Goal: Answer question/provide support: Share knowledge or assist other users

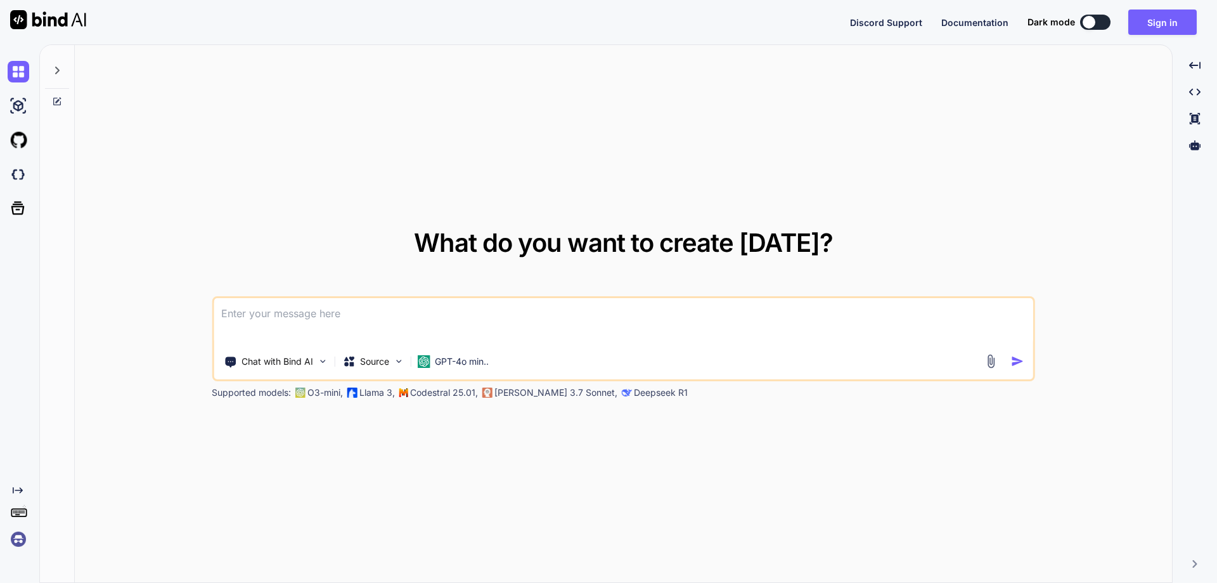
click at [1118, 15] on div "Dark mode" at bounding box center [1073, 22] width 91 height 15
click at [1176, 29] on button "Sign in" at bounding box center [1163, 22] width 68 height 25
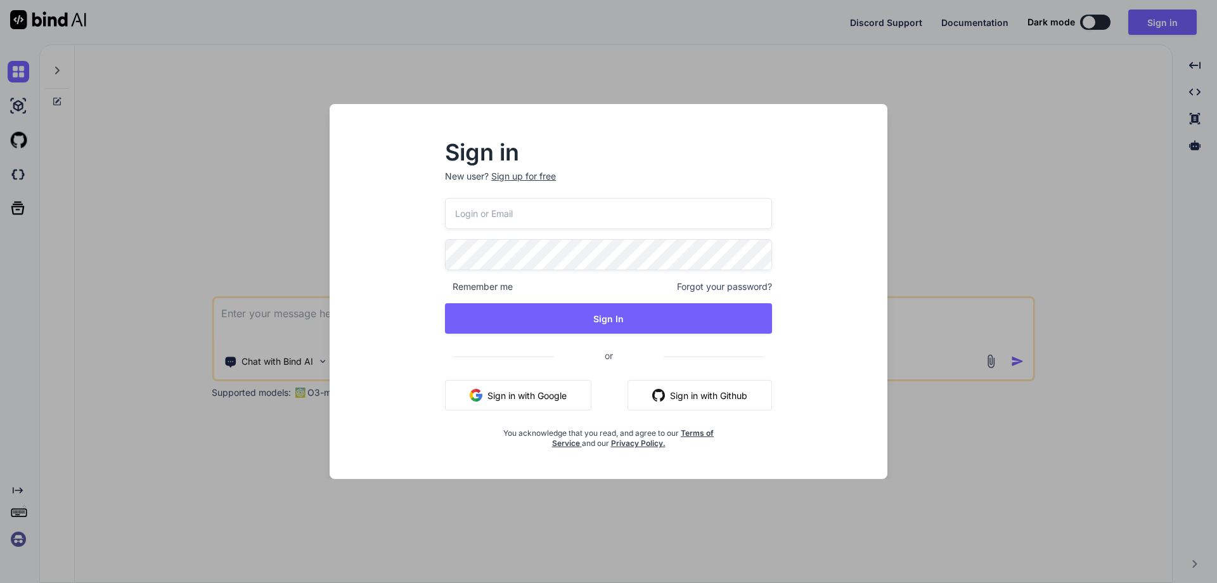
click at [692, 222] on input "email" at bounding box center [608, 213] width 327 height 31
paste input "[EMAIL_ADDRESS][DOMAIN_NAME]"
type input "[EMAIL_ADDRESS][DOMAIN_NAME]"
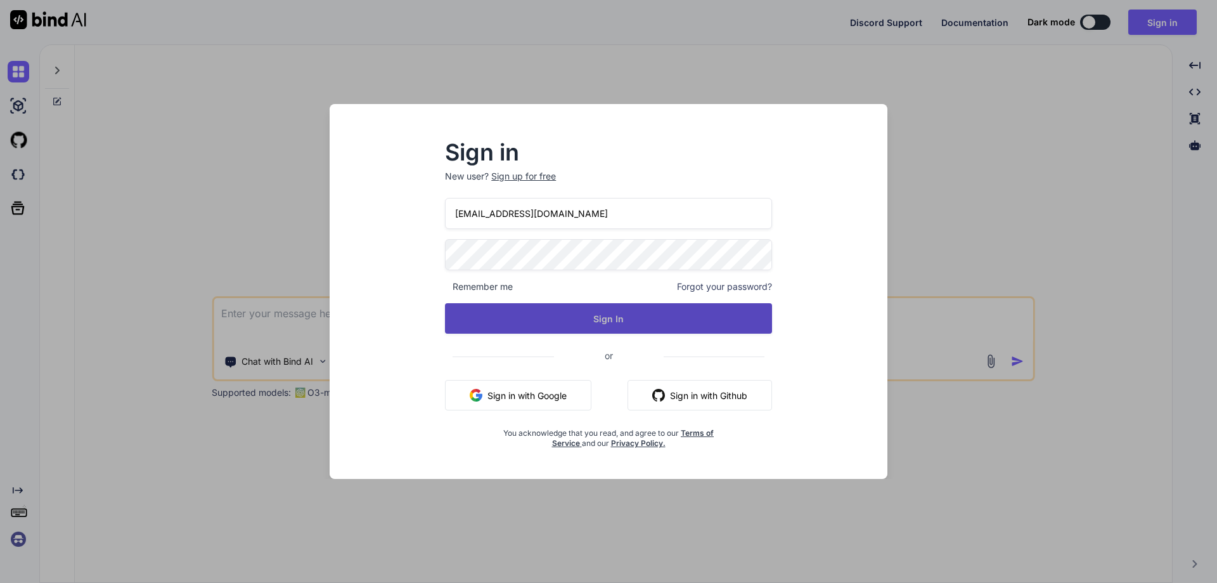
click at [609, 329] on button "Sign In" at bounding box center [608, 318] width 327 height 30
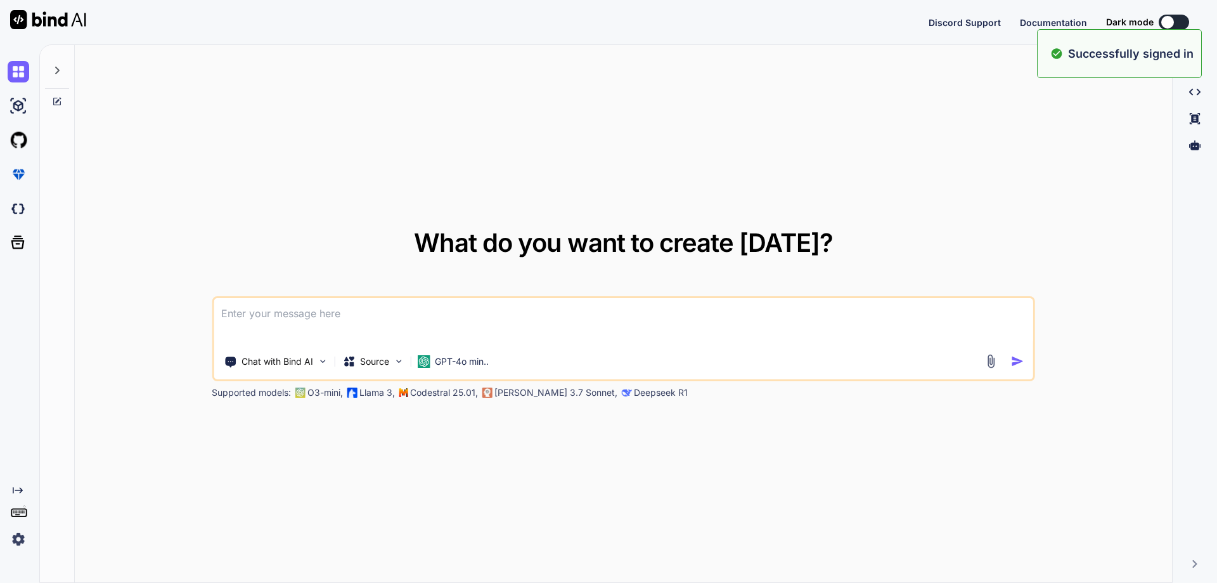
click at [1179, 12] on div "Discord Support Documentation Dark mode Created with Pixso." at bounding box center [608, 22] width 1217 height 44
click at [1180, 18] on button at bounding box center [1174, 22] width 30 height 15
type textarea "x"
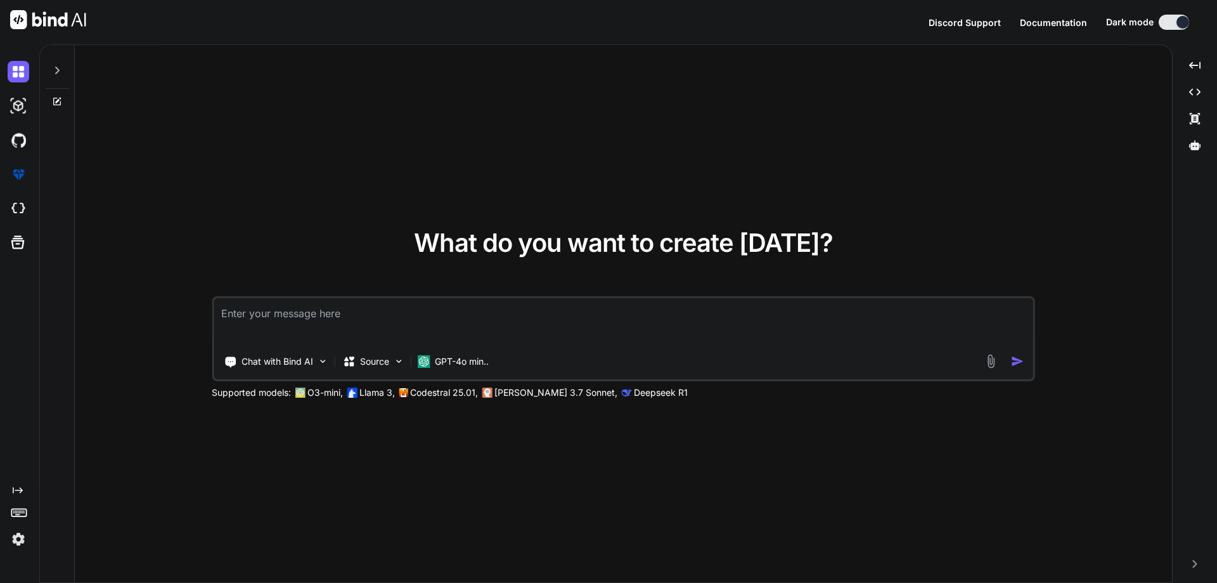
click at [500, 314] on textarea at bounding box center [624, 321] width 820 height 47
type textarea "h"
type textarea "x"
type textarea "hi"
type textarea "x"
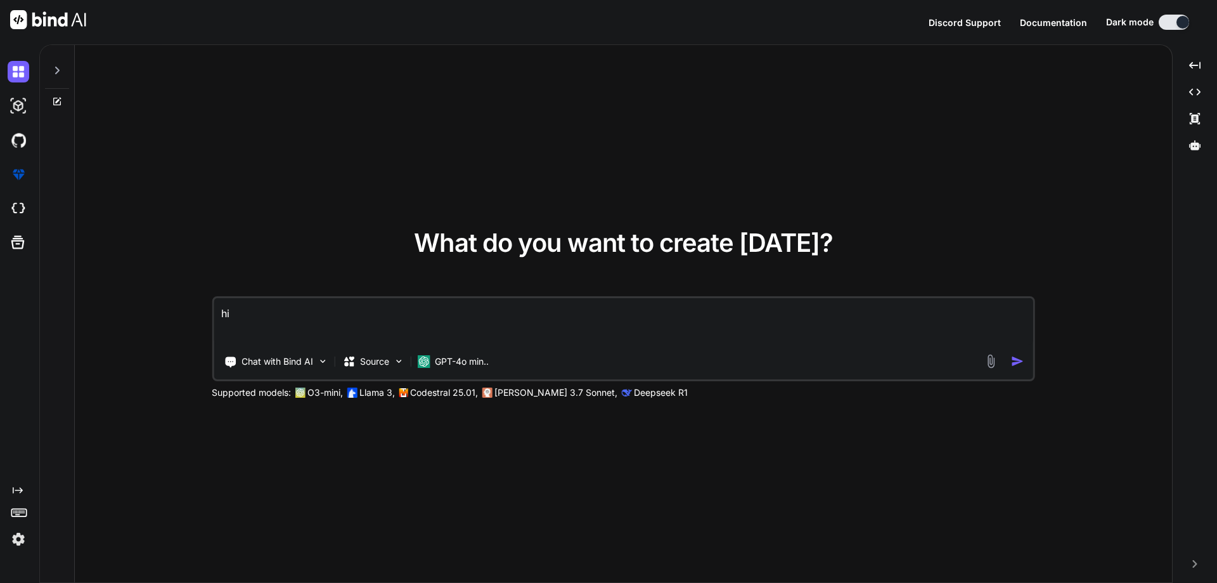
type textarea "hii"
type textarea "x"
type textarea "hii"
click at [1016, 359] on img "button" at bounding box center [1017, 360] width 13 height 13
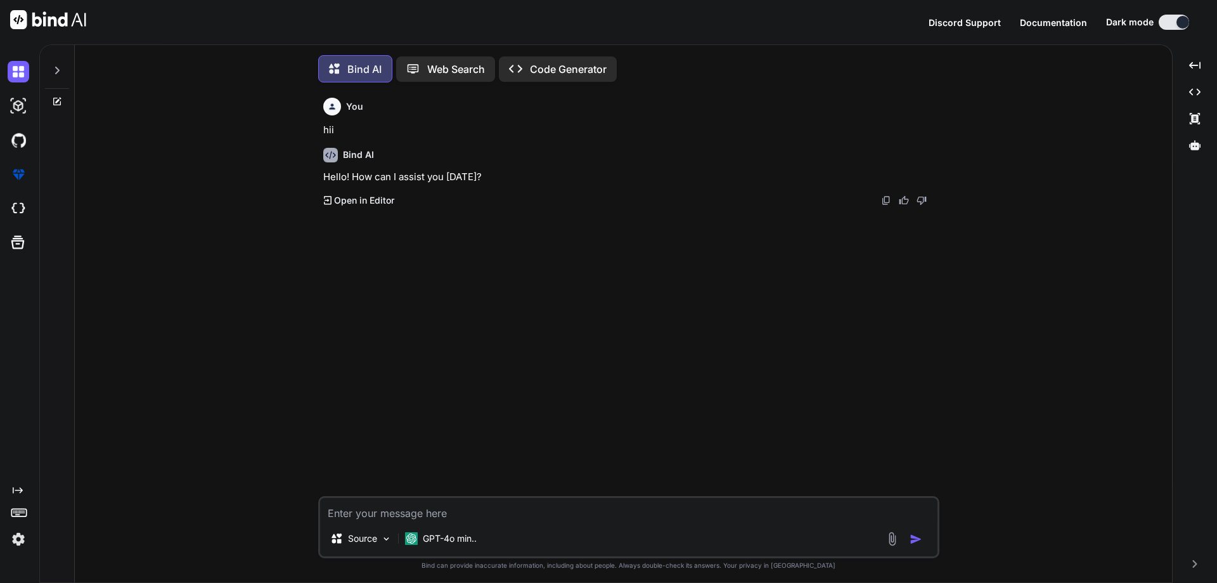
scroll to position [6, 0]
click at [541, 512] on textarea at bounding box center [629, 506] width 618 height 23
paste textarea "<div className="rooms-guest-wrapper" > <div className="rooms-guest-header flex …"
type textarea "x"
type textarea "<div className="rooms-guest-wrapper" > <div className="rooms-guest-header flex …"
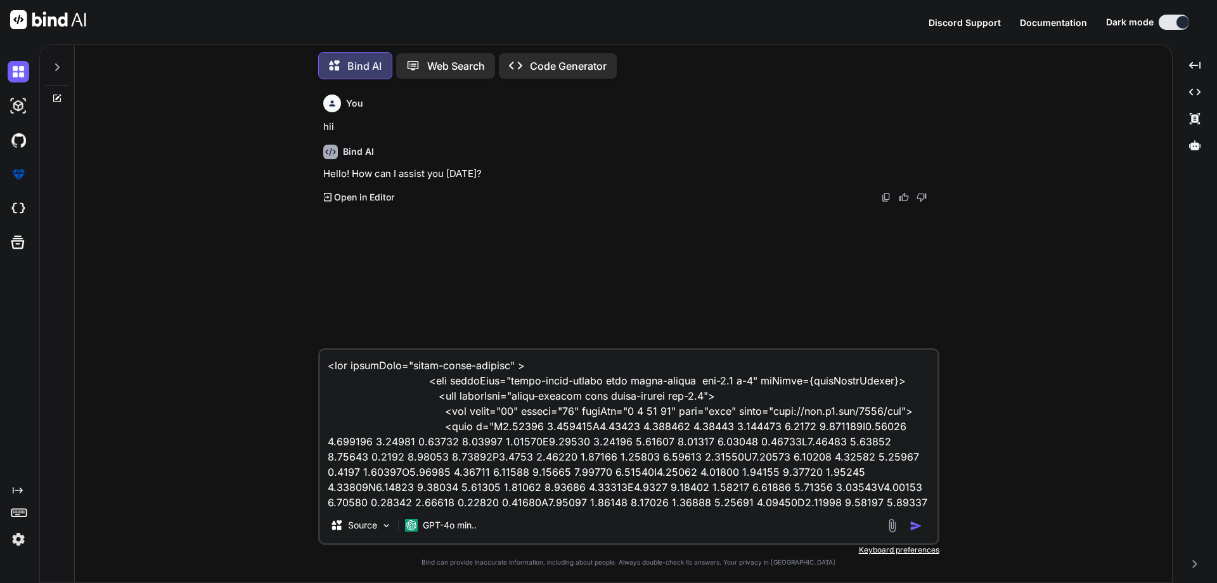
scroll to position [3684, 0]
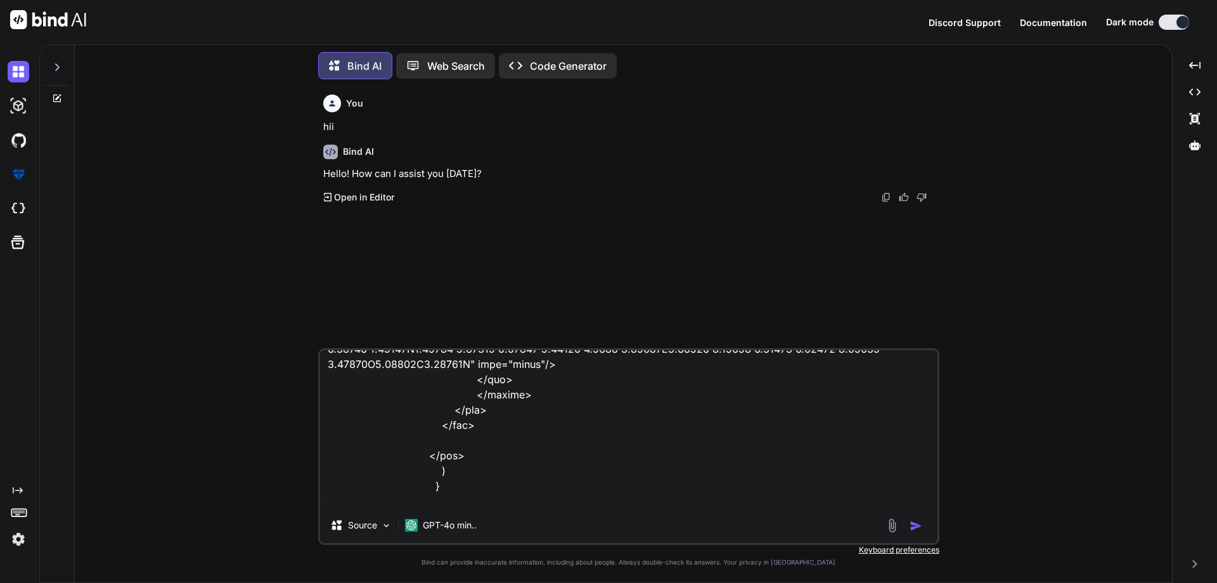
type textarea "x"
type textarea "<div className="rooms-guest-wrapper" > <div className="rooms-guest-header flex …"
type textarea "x"
type textarea "<div className="rooms-guest-wrapper" > <div className="rooms-guest-header flex …"
type textarea "x"
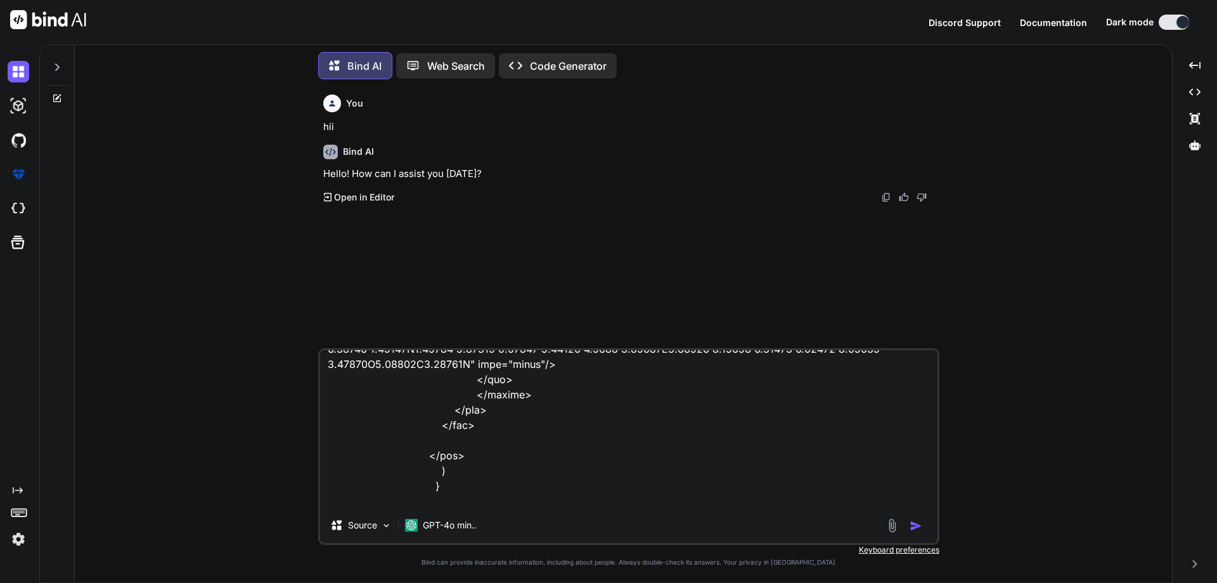
type textarea "<div className="rooms-guest-wrapper" > <div className="rooms-guest-header flex …"
type textarea "x"
type textarea "<div className="rooms-guest-wrapper" > <div className="rooms-guest-header flex …"
type textarea "x"
type textarea "<div className="rooms-guest-wrapper" > <div className="rooms-guest-header flex …"
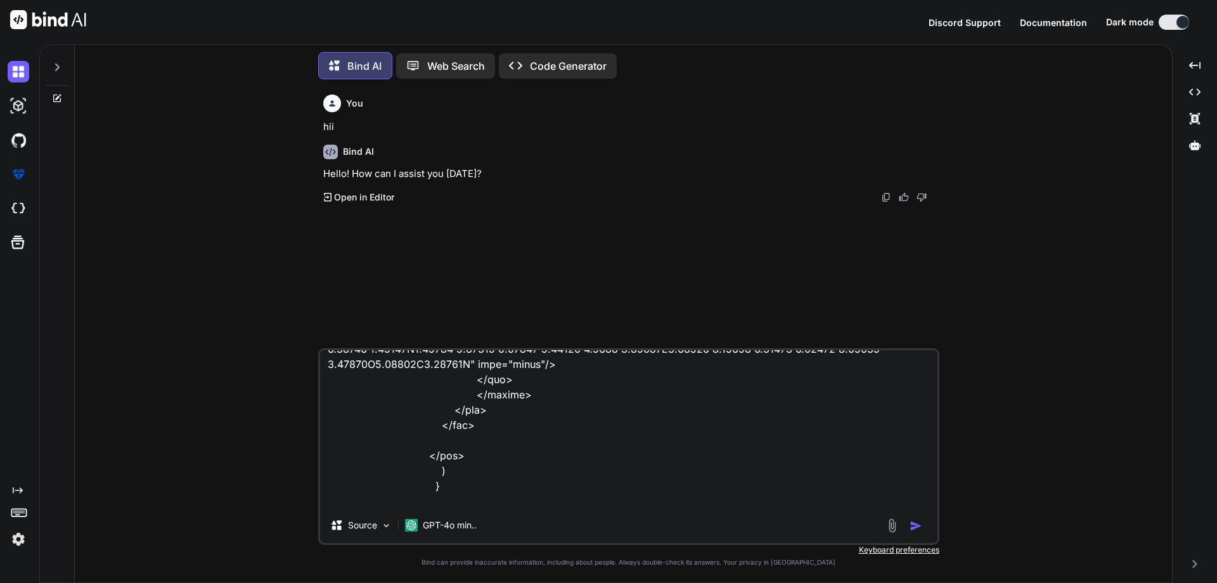
type textarea "x"
type textarea "<div className="rooms-guest-wrapper" > <div className="rooms-guest-header flex …"
type textarea "x"
type textarea "<div className="rooms-guest-wrapper" > <div className="rooms-guest-header flex …"
type textarea "x"
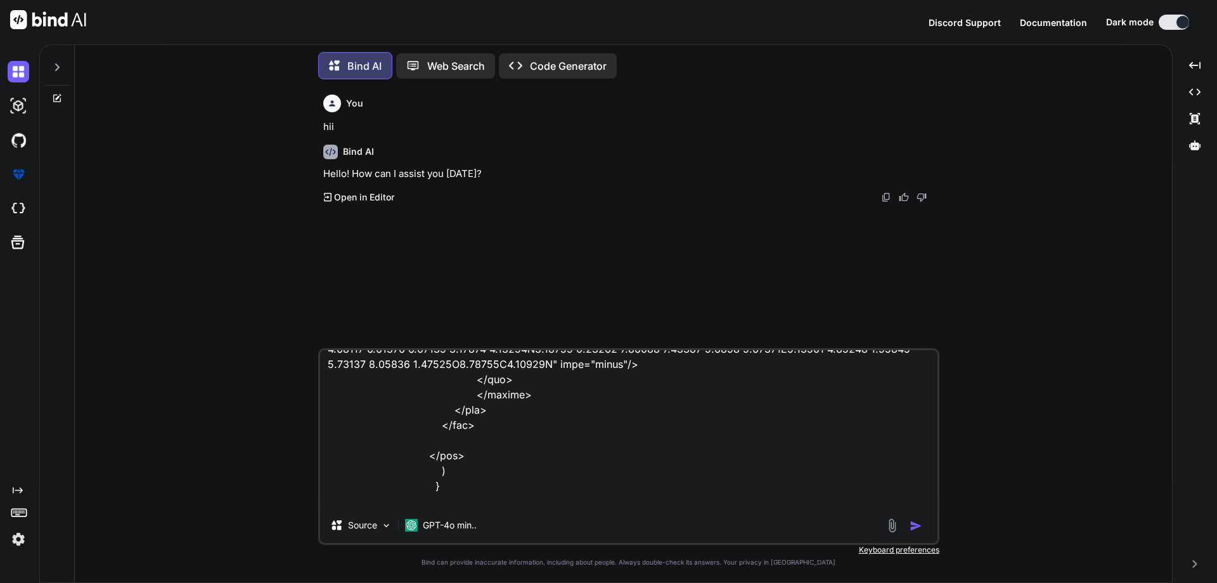
type textarea "<div className="rooms-guest-wrapper" > <div className="rooms-guest-header flex …"
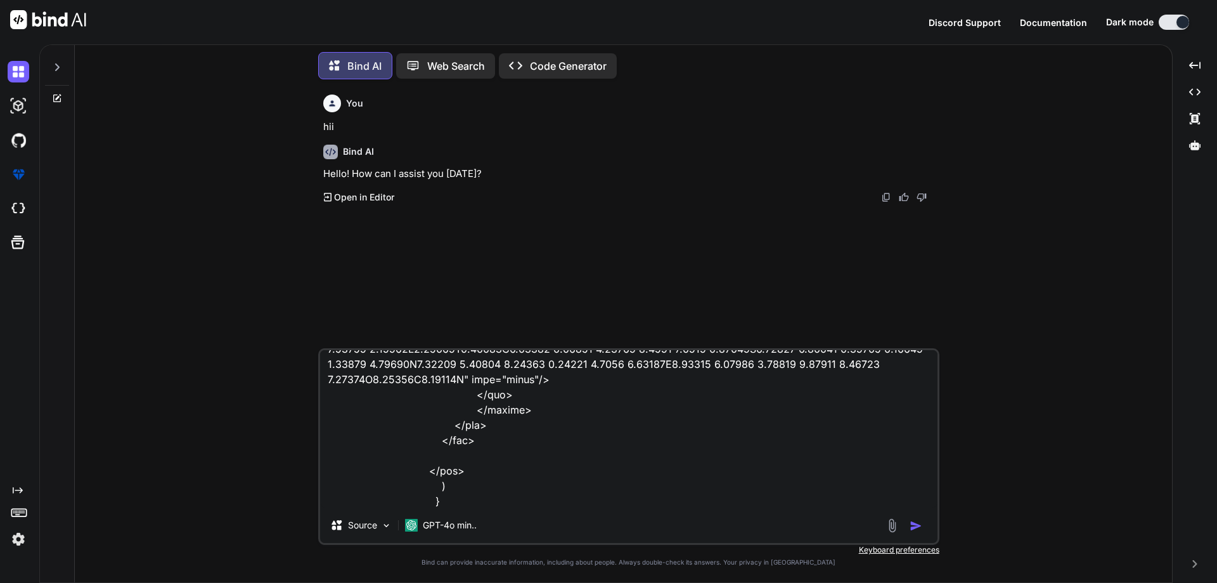
type textarea "x"
type textarea "<div className="rooms-guest-wrapper" > <div className="rooms-guest-header flex …"
type textarea "x"
type textarea "<div className="rooms-guest-wrapper" > <div className="rooms-guest-header flex …"
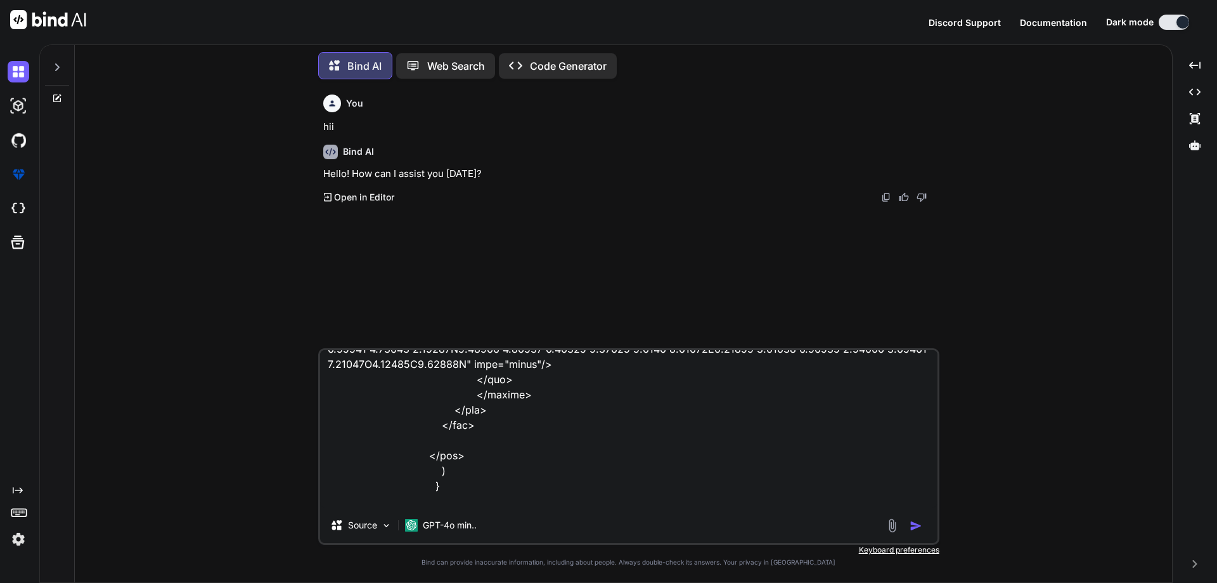
type textarea "x"
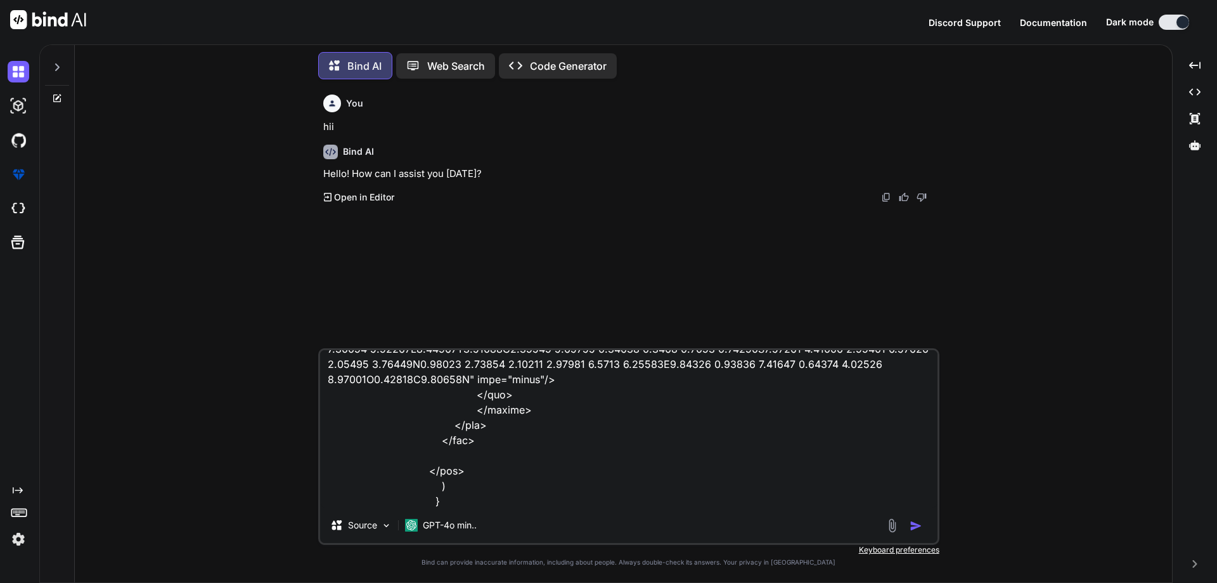
type textarea "<div className="rooms-guest-wrapper" > <div className="rooms-guest-header flex …"
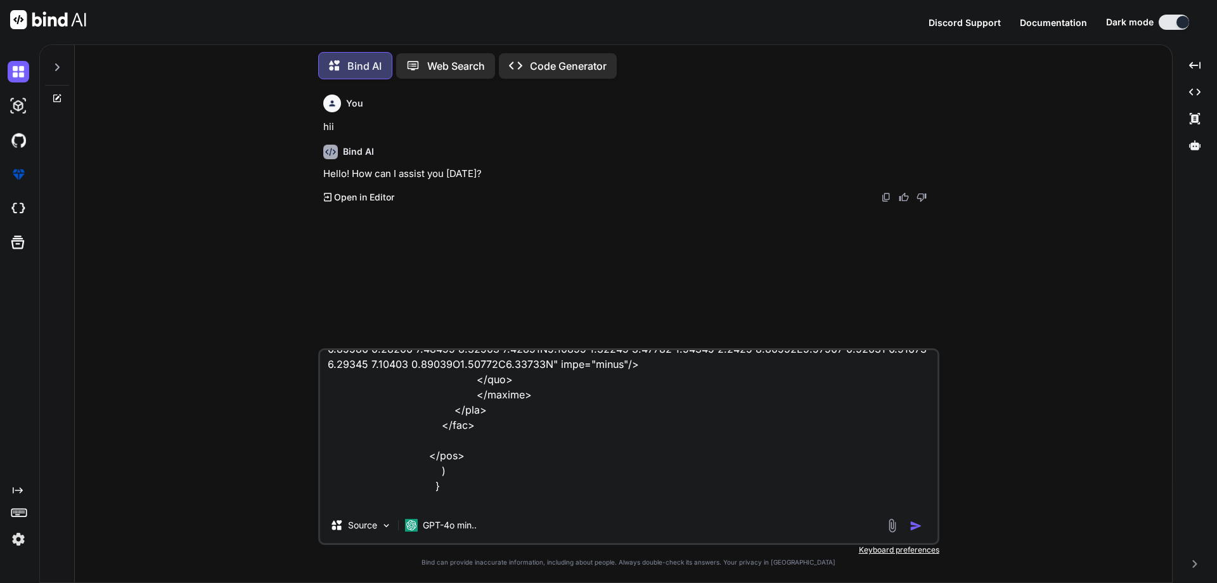
type textarea "x"
type textarea "<div className="rooms-guest-wrapper" > <div className="rooms-guest-header flex …"
type textarea "x"
type textarea "<div className="rooms-guest-wrapper" > <div className="rooms-guest-header flex …"
type textarea "x"
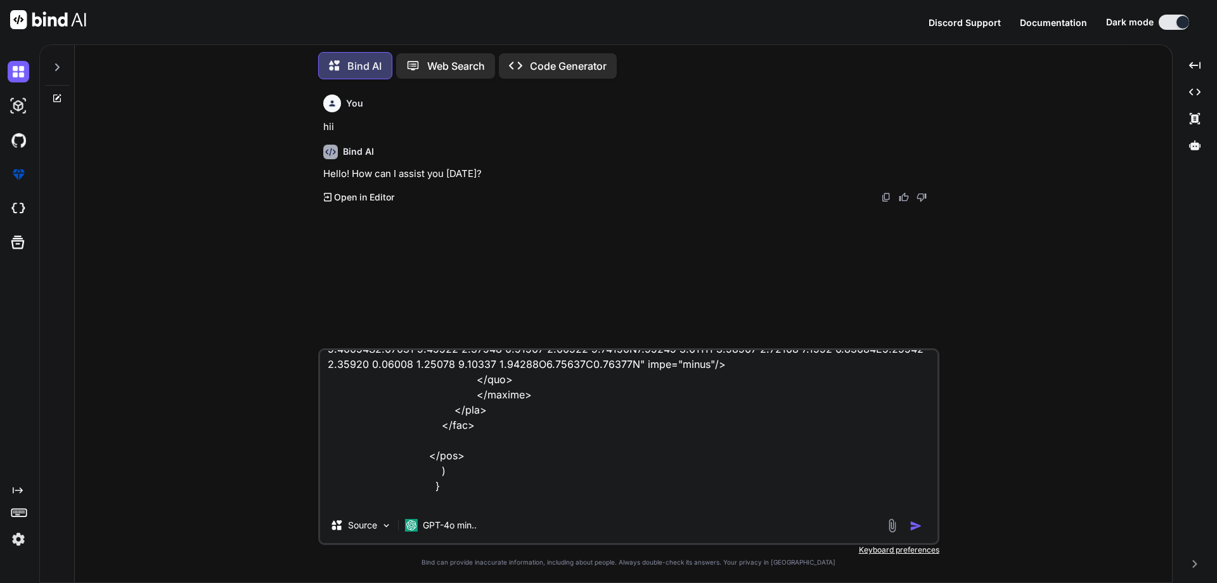
type textarea "<div className="rooms-guest-wrapper" > <div className="rooms-guest-header flex …"
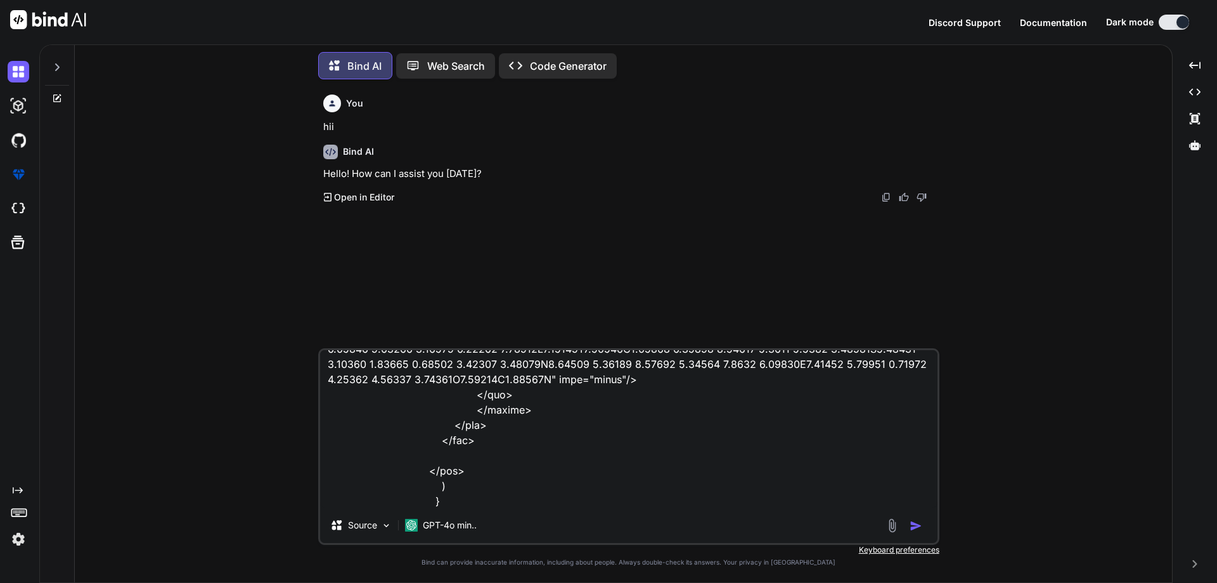
type textarea "x"
type textarea "<div className="rooms-guest-wrapper" > <div className="rooms-guest-header flex …"
type textarea "x"
type textarea "<div className="rooms-guest-wrapper" > <div className="rooms-guest-header flex …"
type textarea "x"
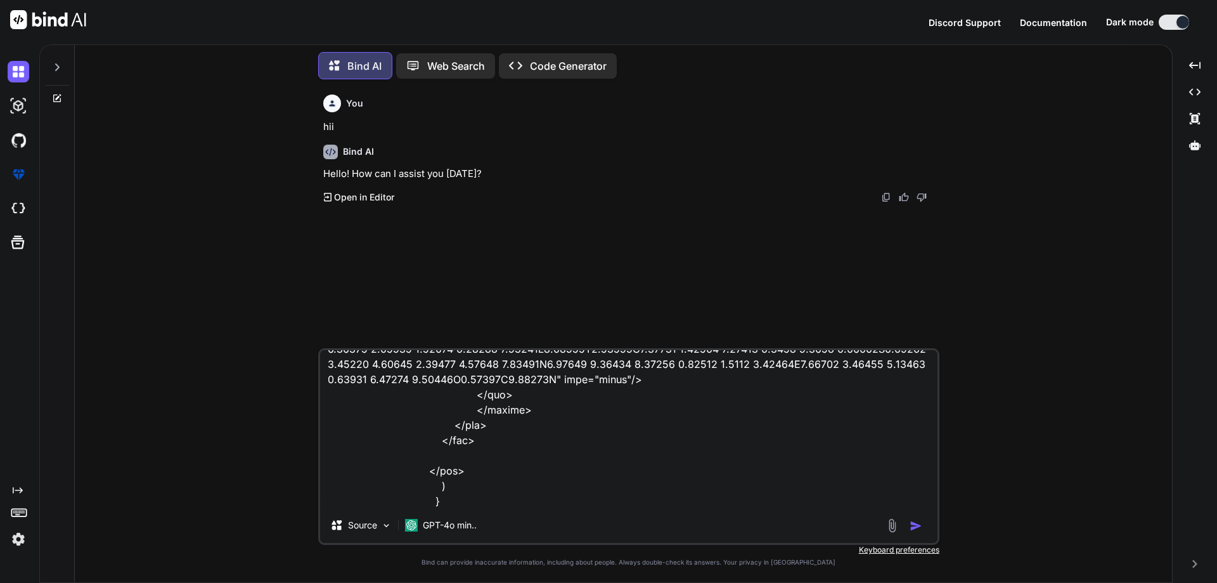
type textarea "<div className="rooms-guest-wrapper" > <div className="rooms-guest-header flex …"
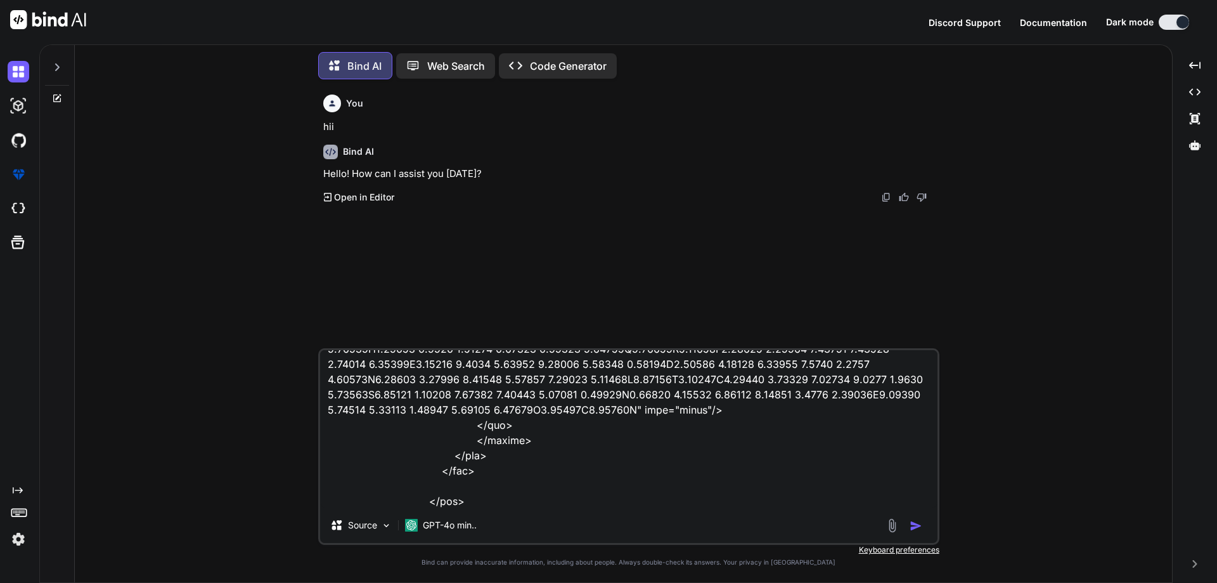
type textarea "x"
type textarea "<div className="rooms-guest-wrapper" > <div className="rooms-guest-header flex …"
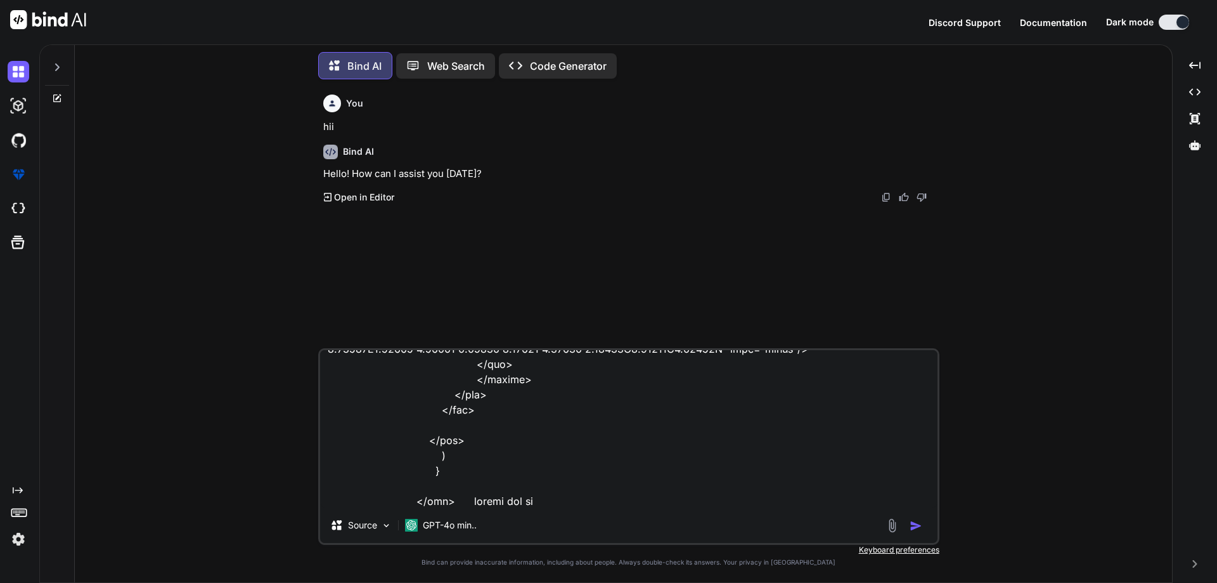
type textarea "x"
type textarea "<div className="rooms-guest-wrapper" > <div className="rooms-guest-header flex …"
type textarea "x"
type textarea "<div className="rooms-guest-wrapper" > <div className="rooms-guest-header flex …"
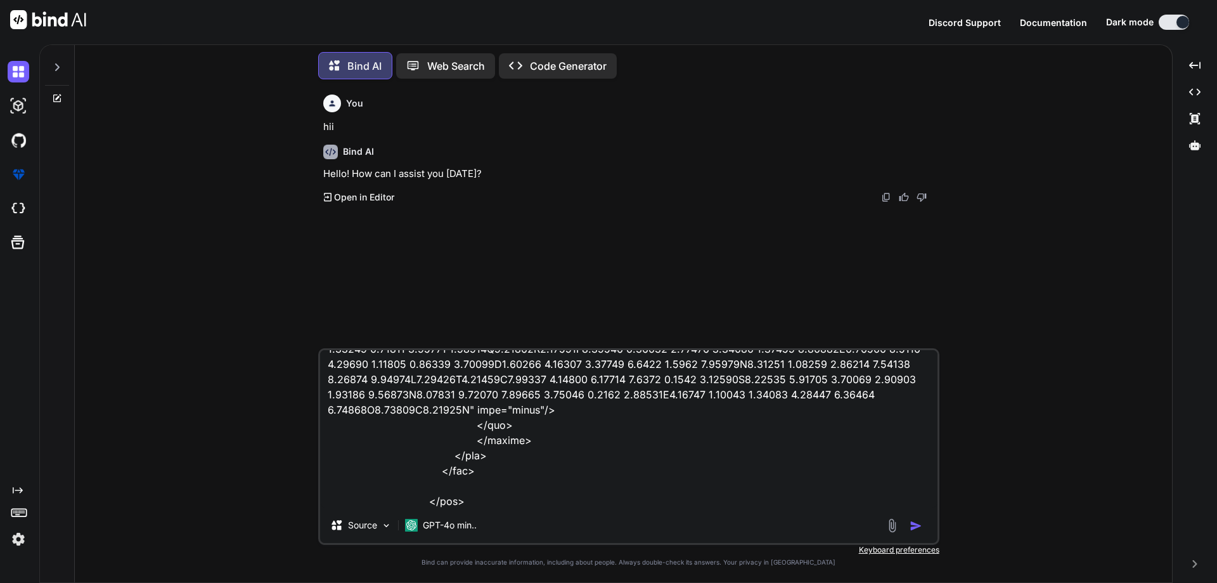
type textarea "x"
type textarea "<div className="rooms-guest-wrapper" > <div className="rooms-guest-header flex …"
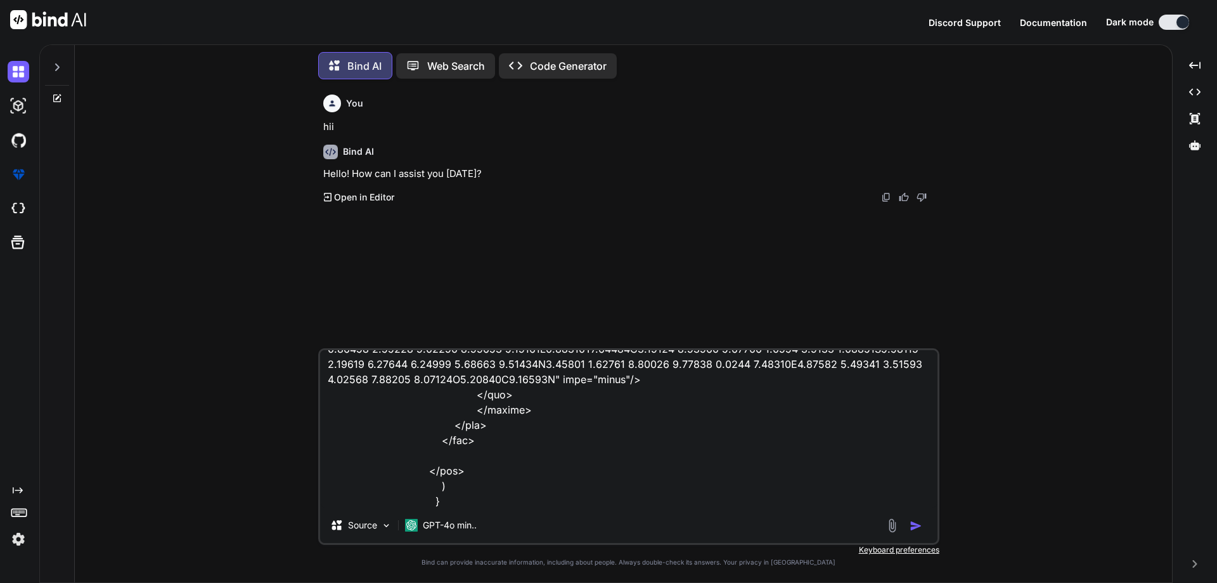
type textarea "x"
type textarea "<div className="rooms-guest-wrapper" > <div className="rooms-guest-header flex …"
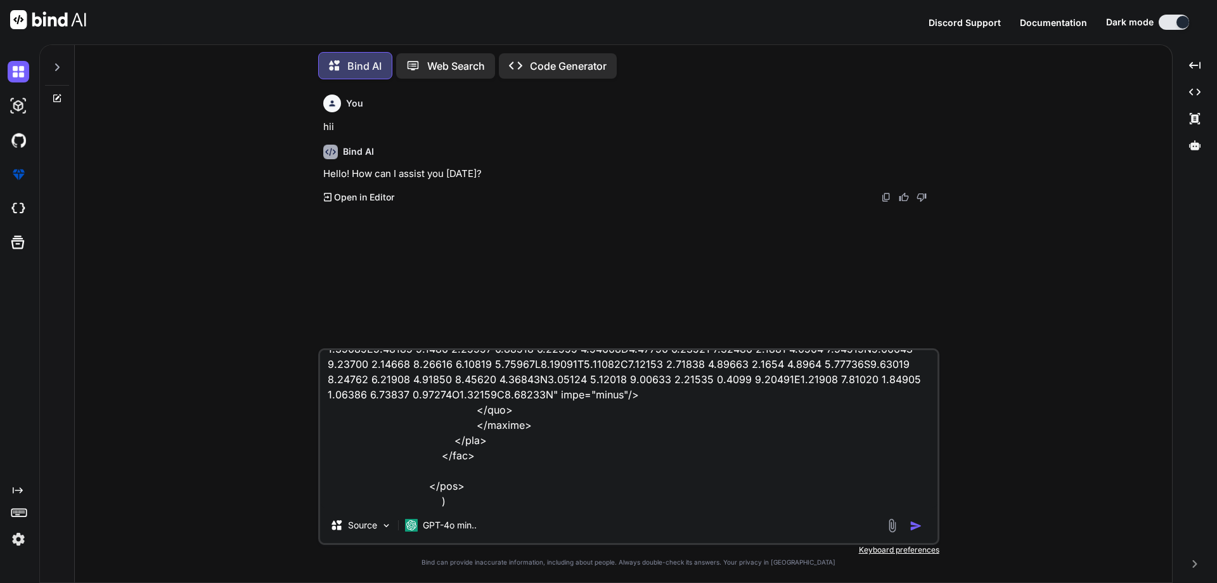
type textarea "x"
type textarea "<div className="rooms-guest-wrapper" > <div className="rooms-guest-header flex …"
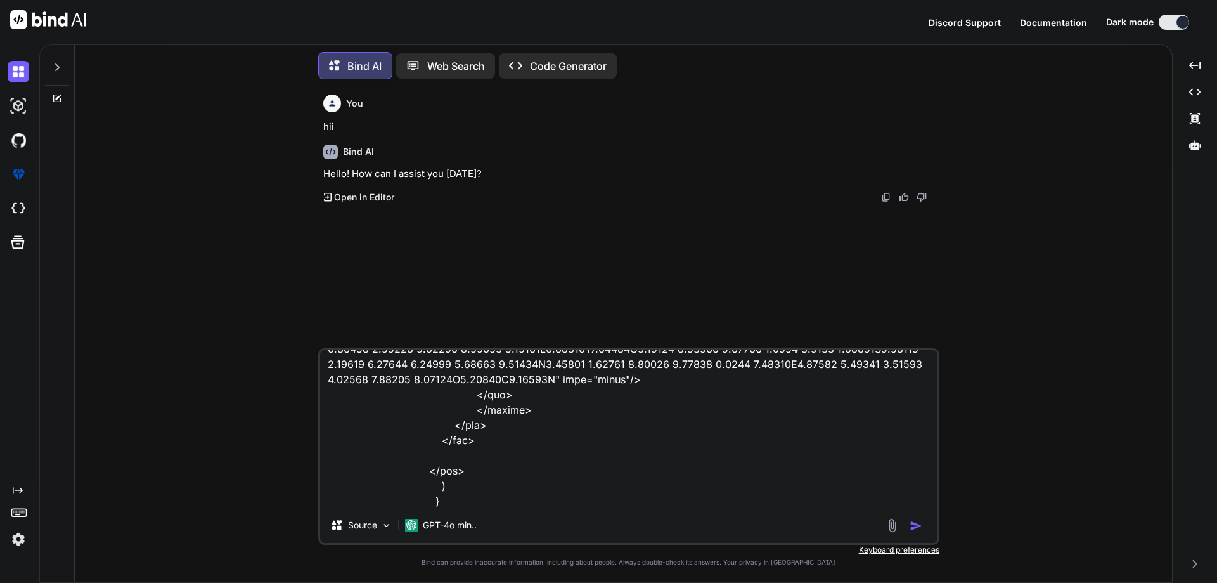
type textarea "x"
type textarea "<div className="rooms-guest-wrapper" > <div className="rooms-guest-header flex …"
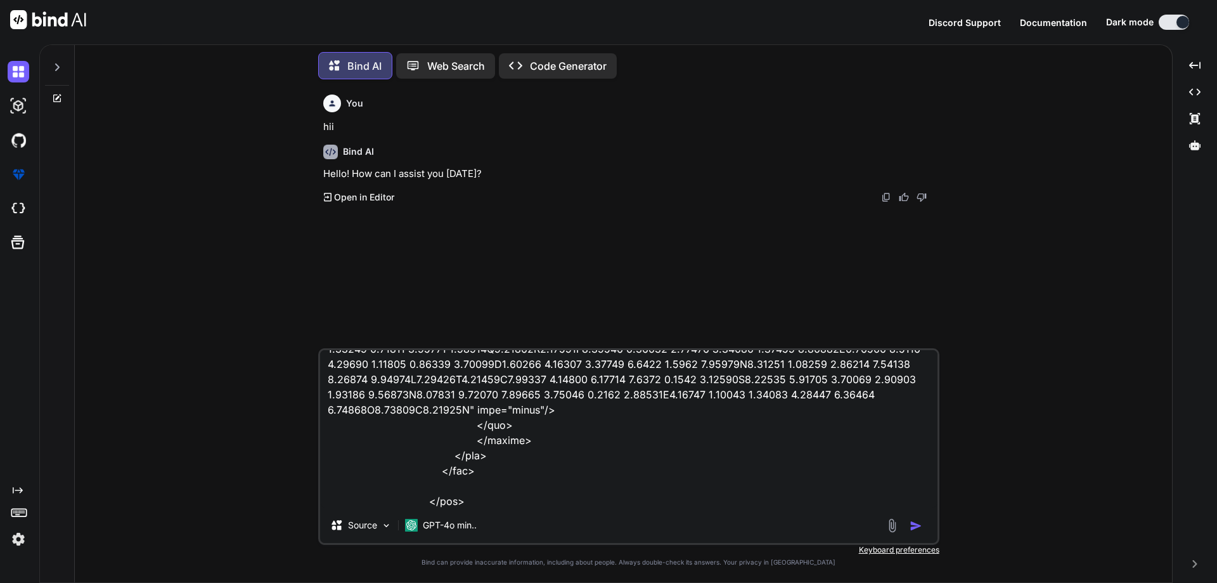
type textarea "x"
type textarea "<div className="rooms-guest-wrapper" > <div className="rooms-guest-header flex …"
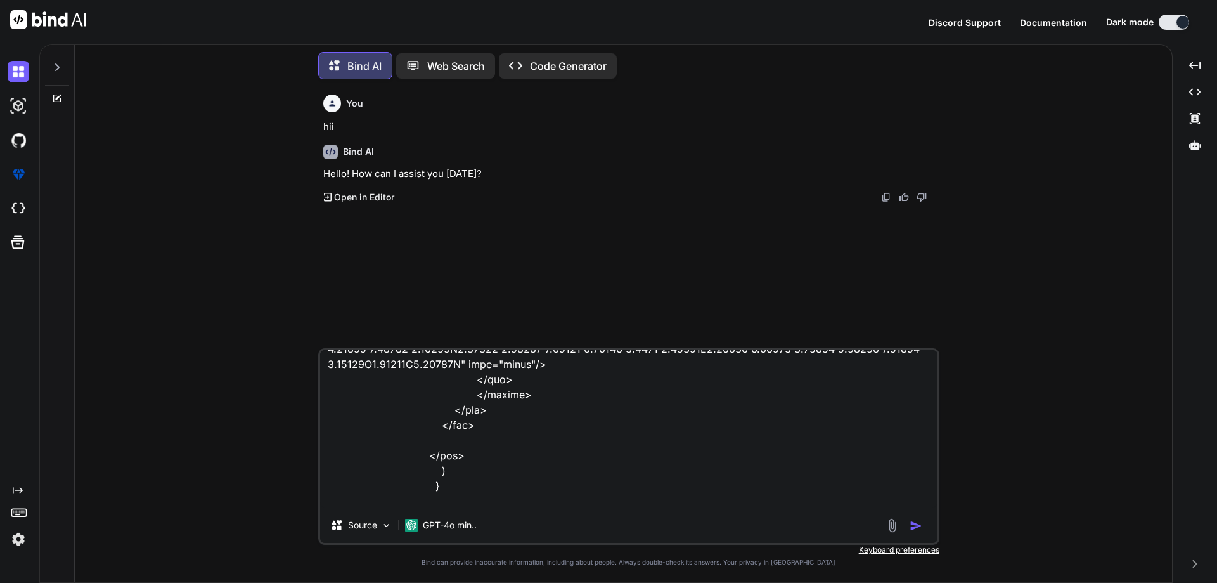
type textarea "x"
type textarea "<div className="rooms-guest-wrapper" > <div className="rooms-guest-header flex …"
type textarea "x"
type textarea "<div className="rooms-guest-wrapper" > <div className="rooms-guest-header flex …"
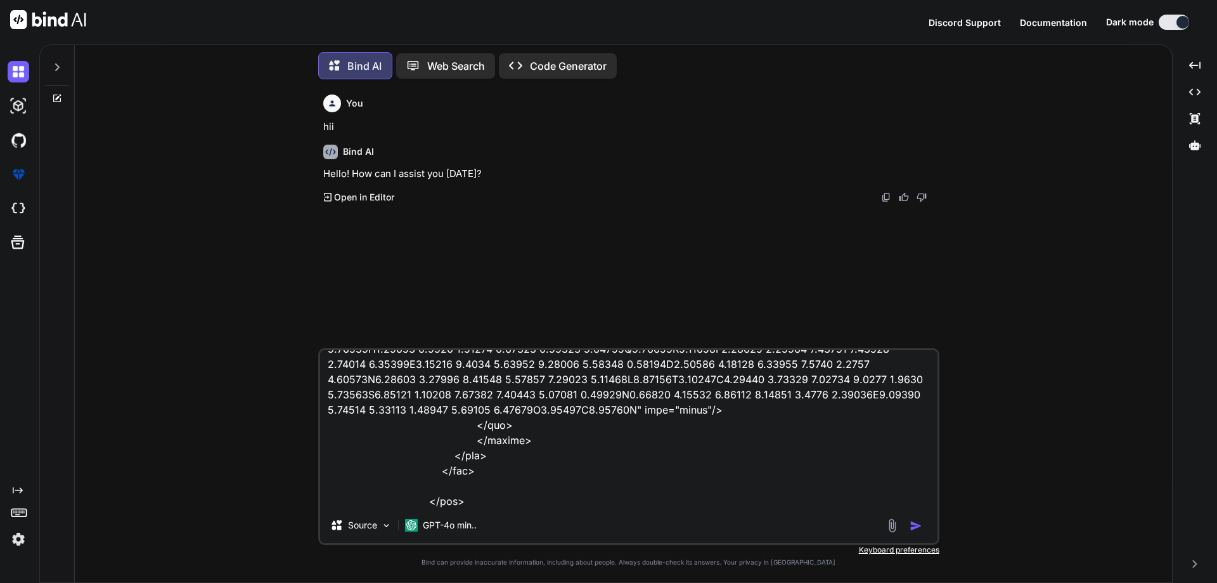
type textarea "x"
type textarea "<div className="rooms-guest-wrapper" > <div className="rooms-guest-header flex …"
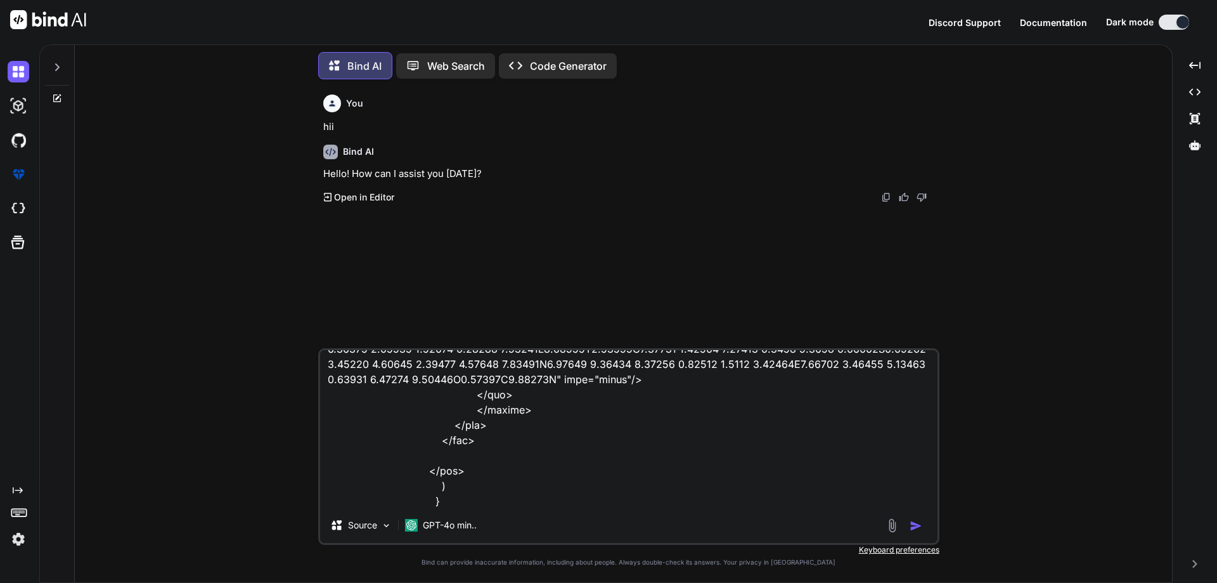
type textarea "x"
type textarea "<div className="rooms-guest-wrapper" > <div className="rooms-guest-header flex …"
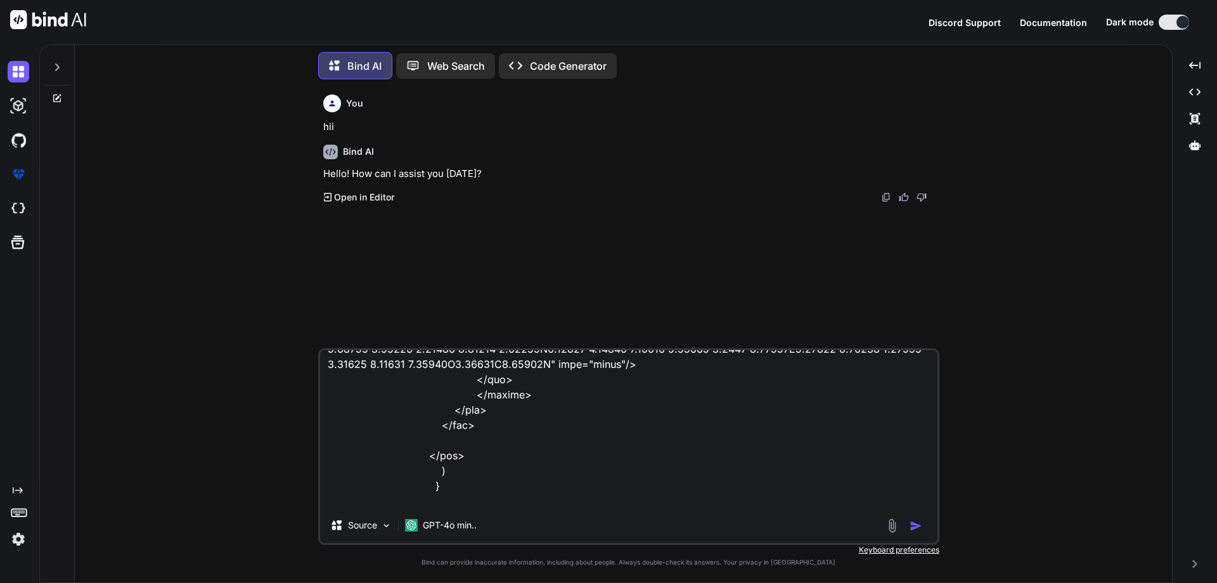
type textarea "x"
type textarea "<div className="rooms-guest-wrapper" > <div className="rooms-guest-header flex …"
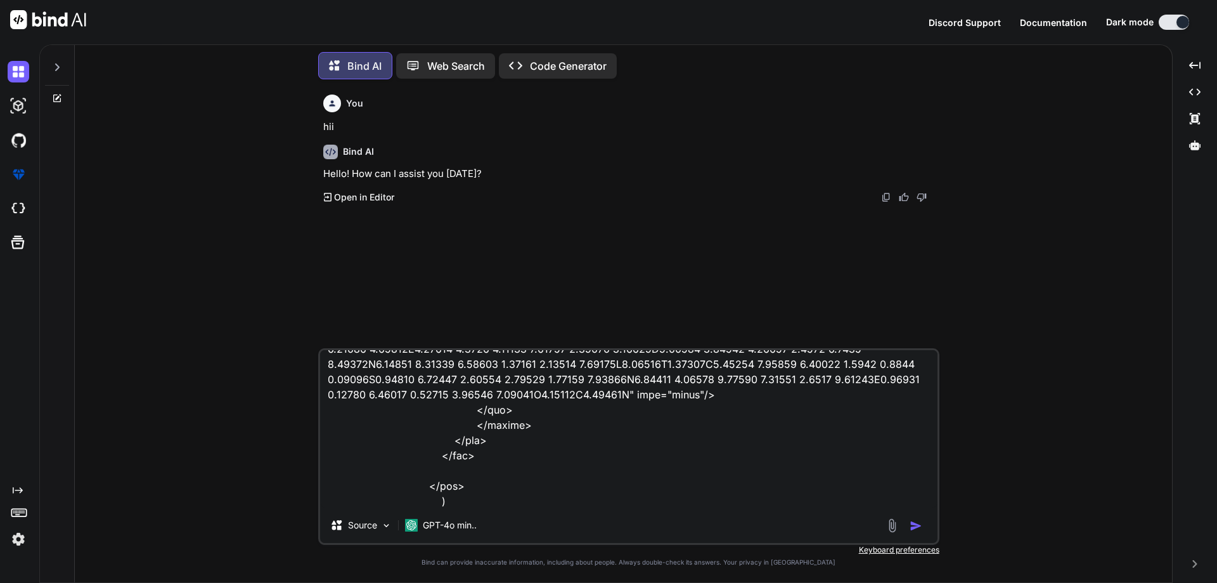
type textarea "x"
type textarea "<div className="rooms-guest-wrapper" > <div className="rooms-guest-header flex …"
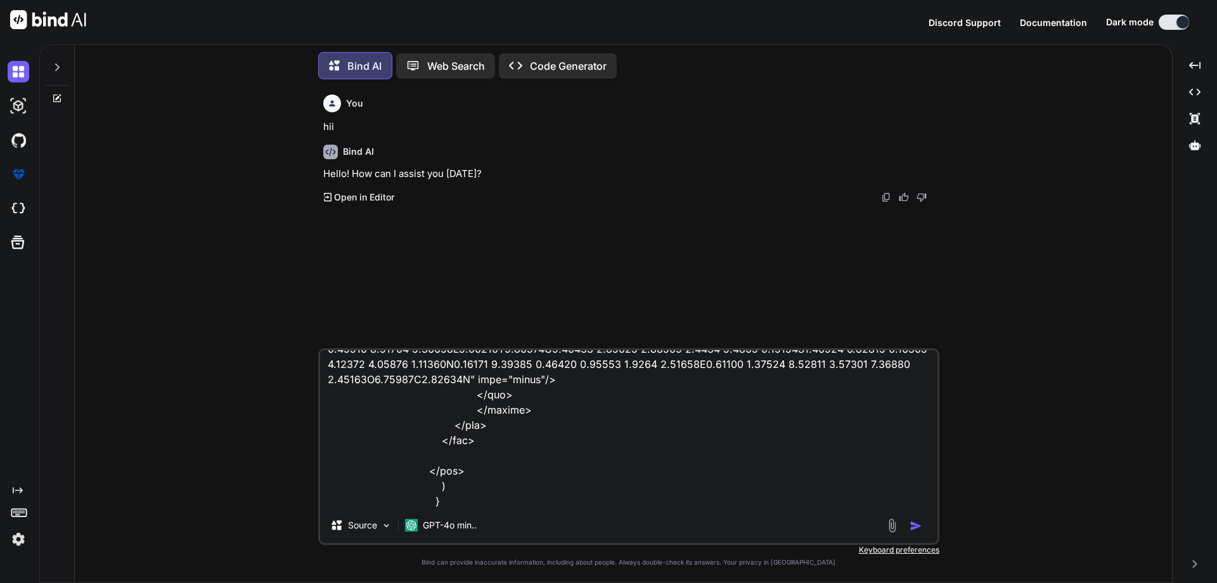
type textarea "x"
type textarea "<div className="rooms-guest-wrapper" > <div className="rooms-guest-header flex …"
type textarea "x"
type textarea "<div className="rooms-guest-wrapper" > <div className="rooms-guest-header flex …"
type textarea "x"
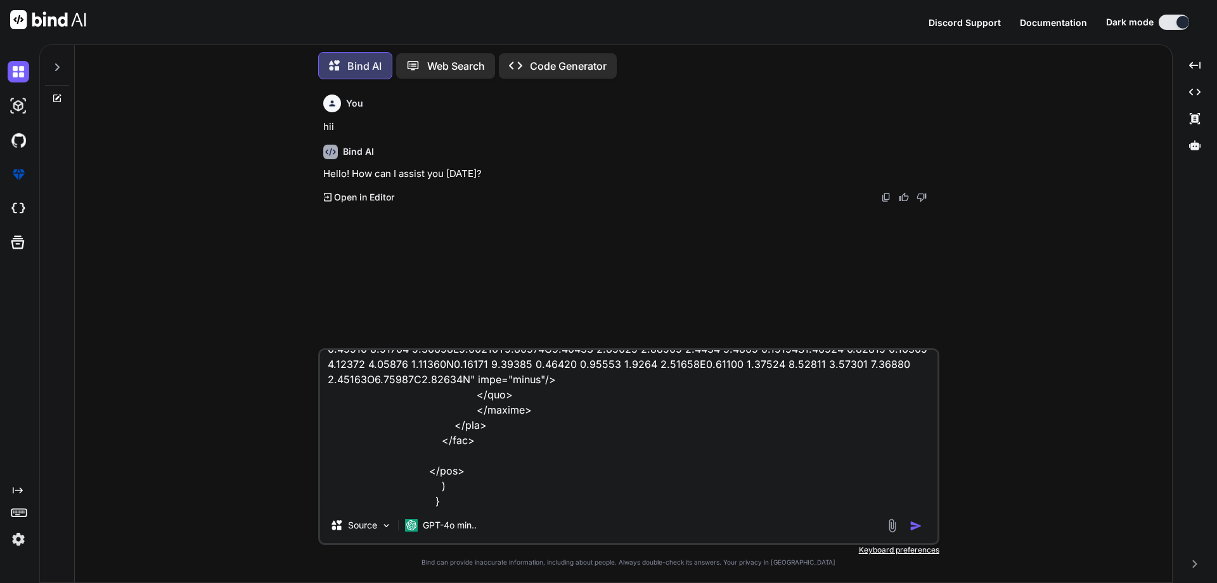
type textarea "<div className="rooms-guest-wrapper" > <div className="rooms-guest-header flex …"
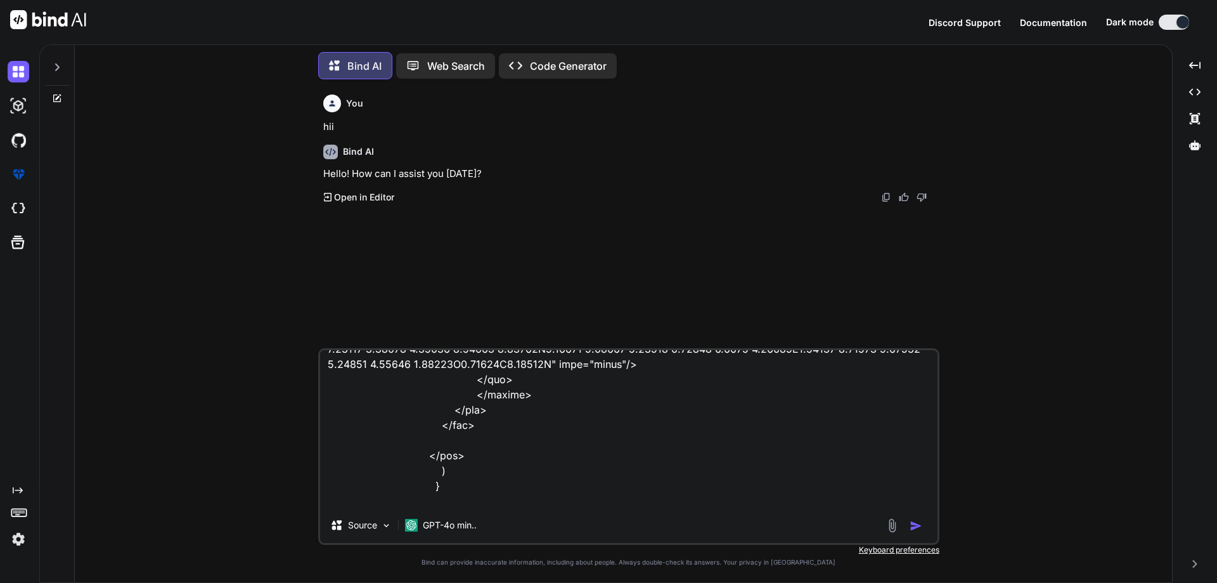
type textarea "x"
type textarea "<div className="rooms-guest-wrapper" > <div className="rooms-guest-header flex …"
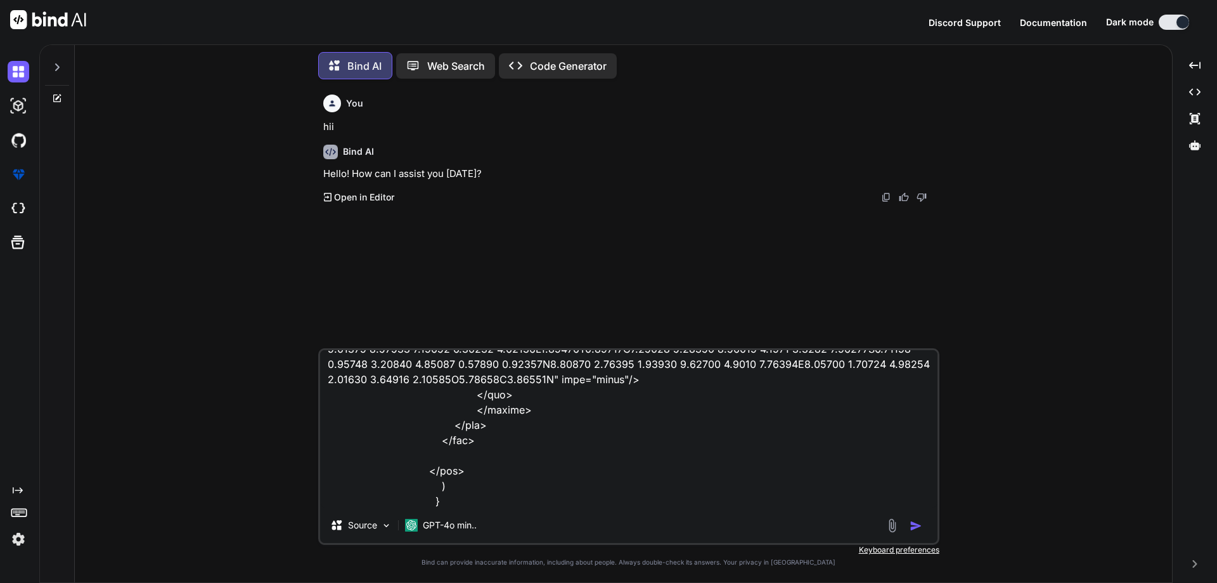
type textarea "x"
type textarea "<div className="rooms-guest-wrapper" > <div className="rooms-guest-header flex …"
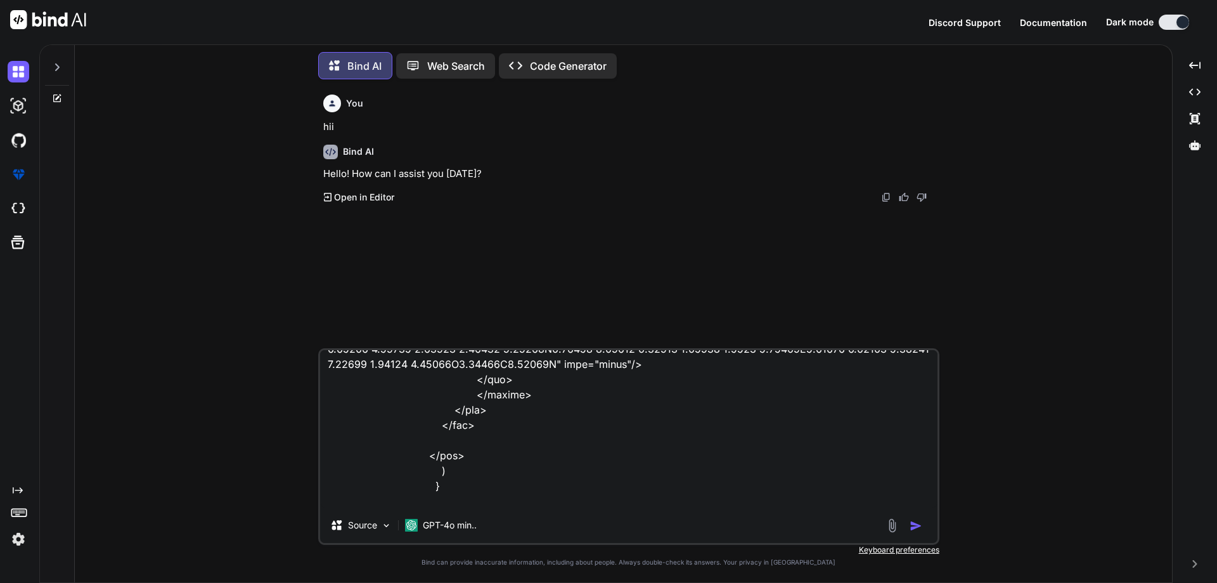
type textarea "x"
type textarea "<div className="rooms-guest-wrapper" > <div className="rooms-guest-header flex …"
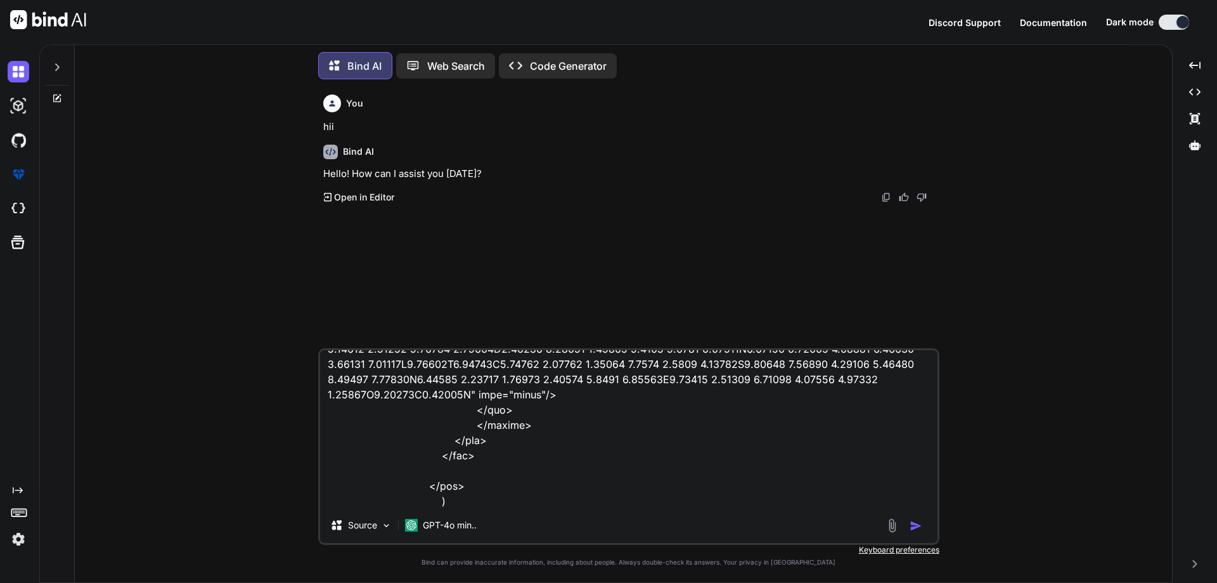
type textarea "x"
type textarea "<div className="rooms-guest-wrapper" > <div className="rooms-guest-header flex …"
type textarea "x"
type textarea "<div className="rooms-guest-wrapper" > <div className="rooms-guest-header flex …"
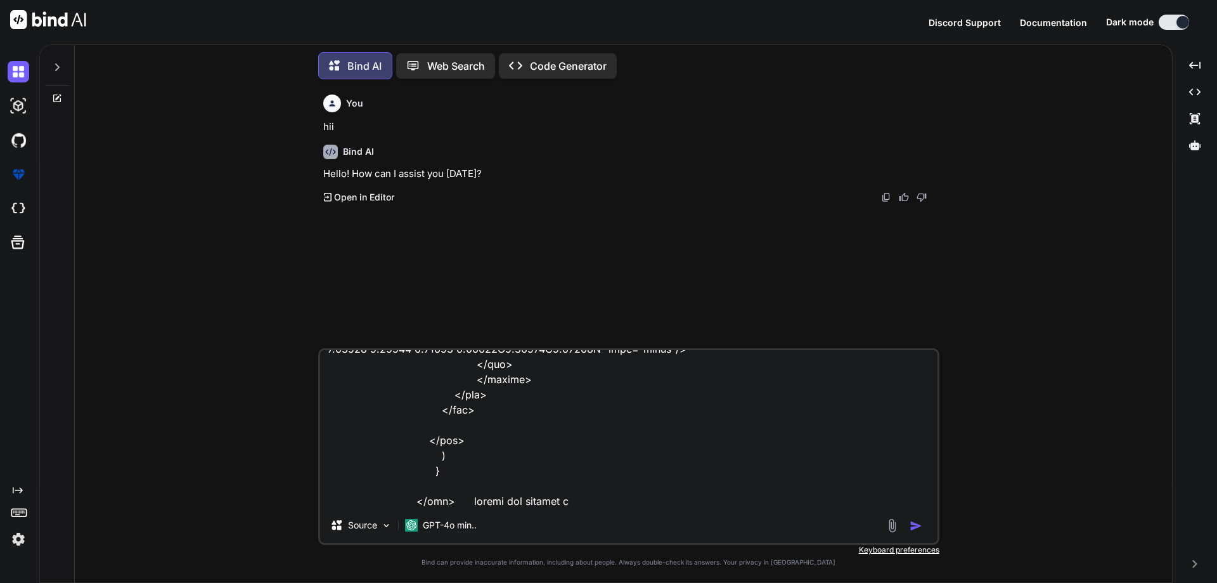
type textarea "x"
type textarea "<div className="rooms-guest-wrapper" > <div className="rooms-guest-header flex …"
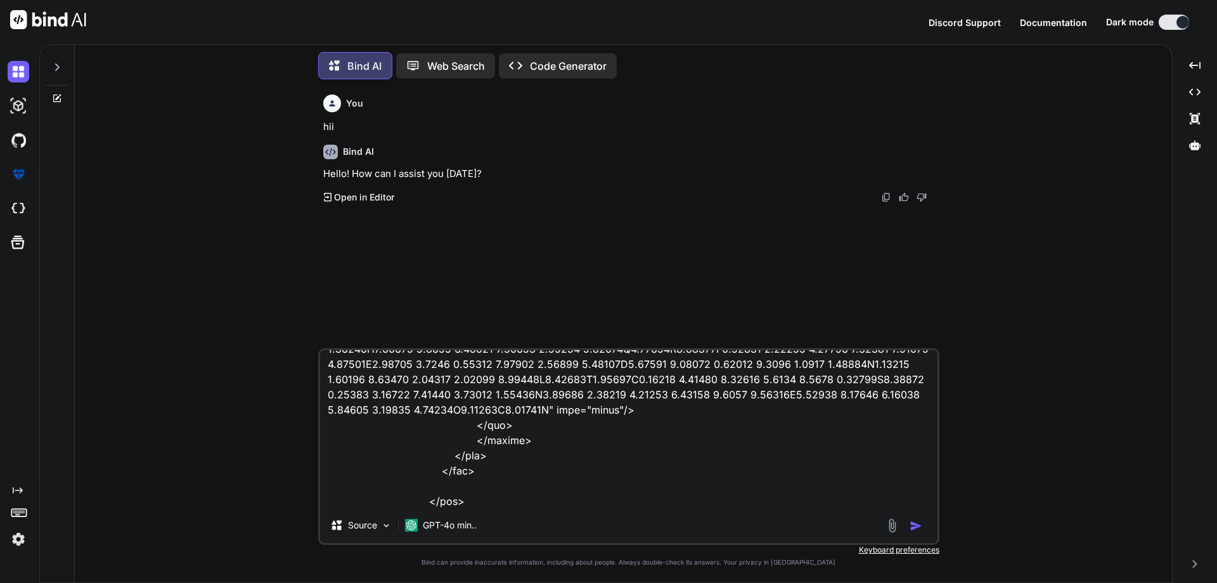
type textarea "x"
type textarea "<div className="rooms-guest-wrapper" > <div className="rooms-guest-header flex …"
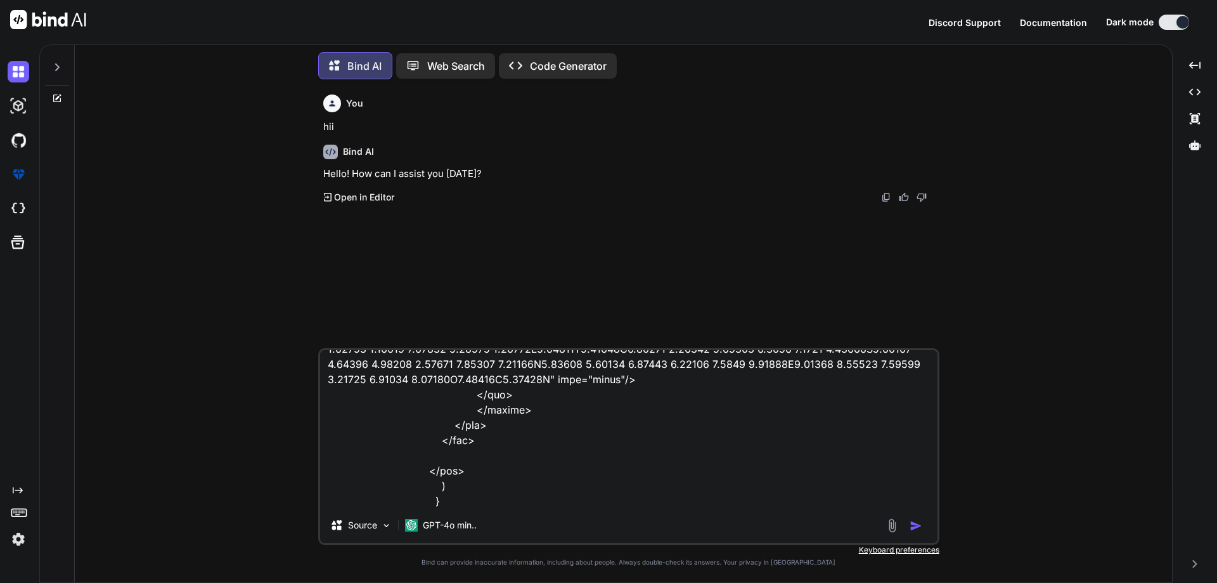
type textarea "x"
type textarea "<div className="rooms-guest-wrapper" > <div className="rooms-guest-header flex …"
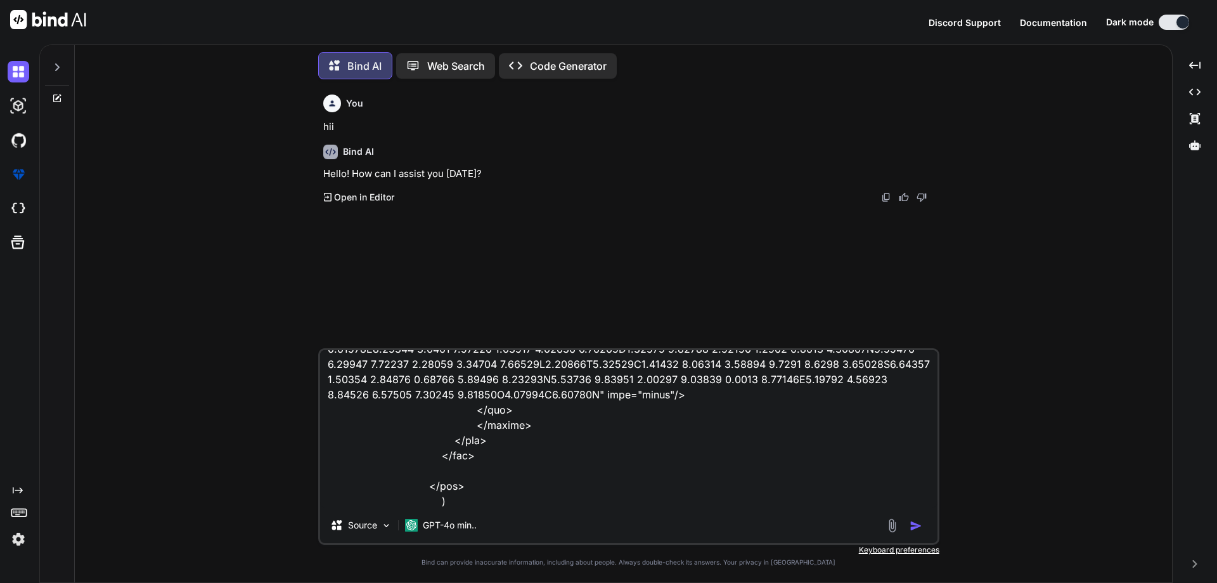
type textarea "x"
type textarea "<div className="rooms-guest-wrapper" > <div className="rooms-guest-header flex …"
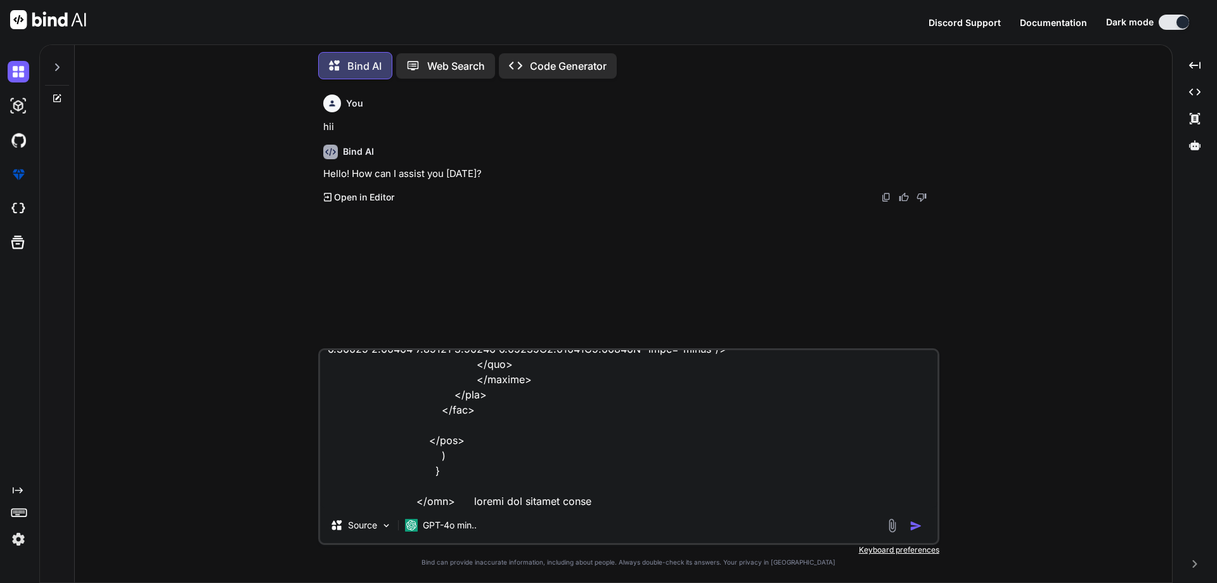
type textarea "x"
type textarea "<div className="rooms-guest-wrapper" > <div className="rooms-guest-header flex …"
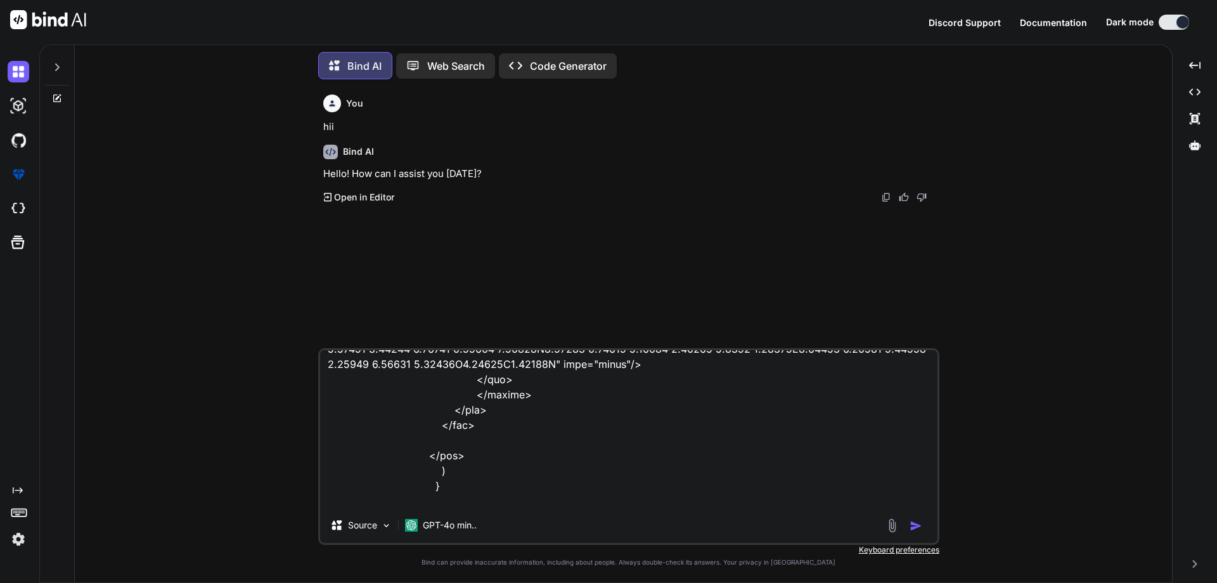
type textarea "x"
type textarea "<div className="rooms-guest-wrapper" > <div className="rooms-guest-header flex …"
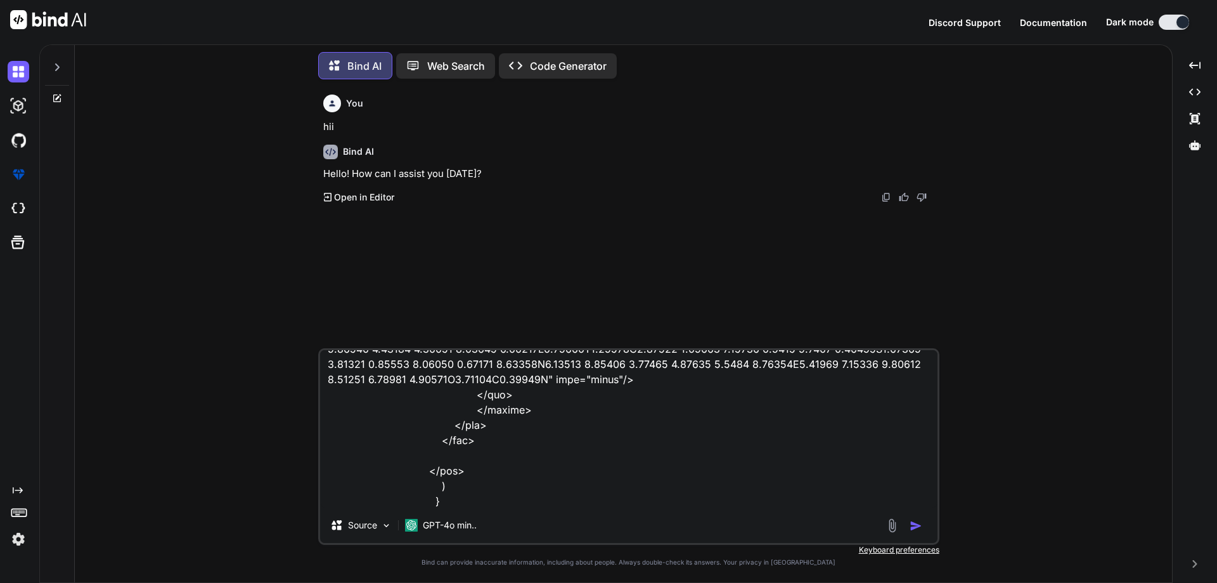
type textarea "x"
type textarea "<div className="rooms-guest-wrapper" > <div className="rooms-guest-header flex …"
type textarea "x"
type textarea "<div className="rooms-guest-wrapper" > <div className="rooms-guest-header flex …"
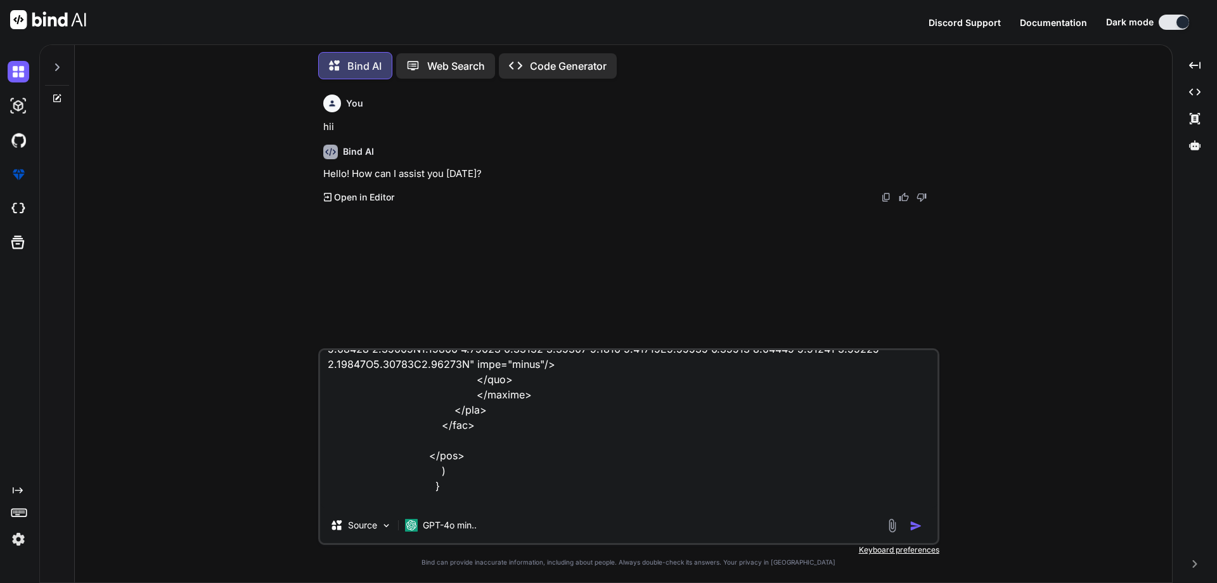
type textarea "x"
type textarea "<div className="rooms-guest-wrapper" > <div className="rooms-guest-header flex …"
type textarea "x"
type textarea "<div className="rooms-guest-wrapper" > <div className="rooms-guest-header flex …"
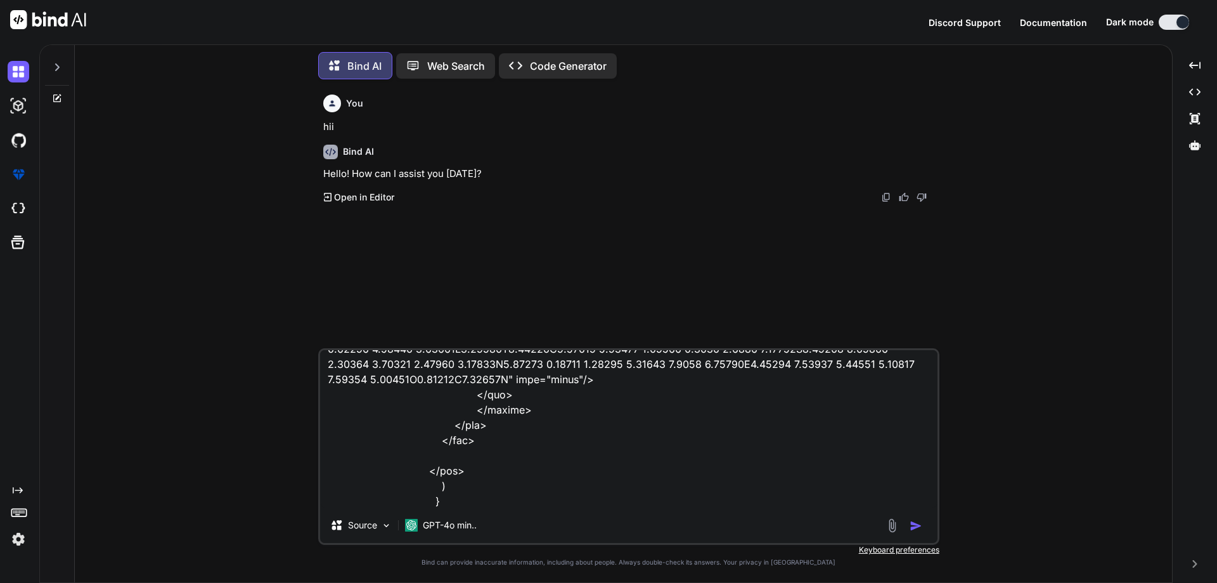
type textarea "x"
type textarea "<div className="rooms-guest-wrapper" > <div className="rooms-guest-header flex …"
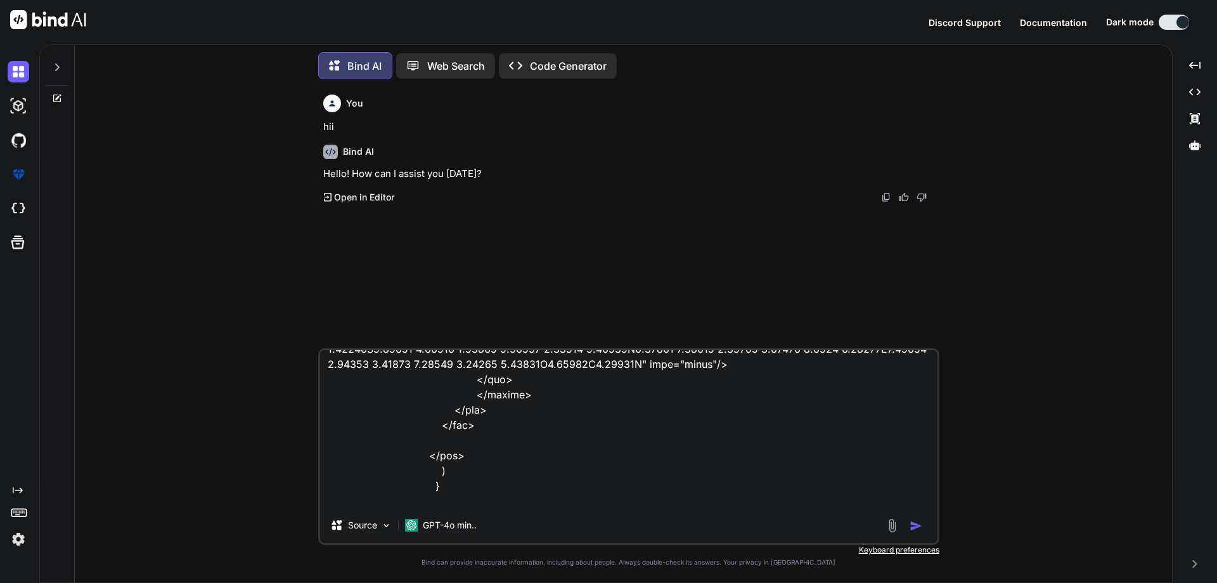
type textarea "x"
type textarea "<div className="rooms-guest-wrapper" > <div className="rooms-guest-header flex …"
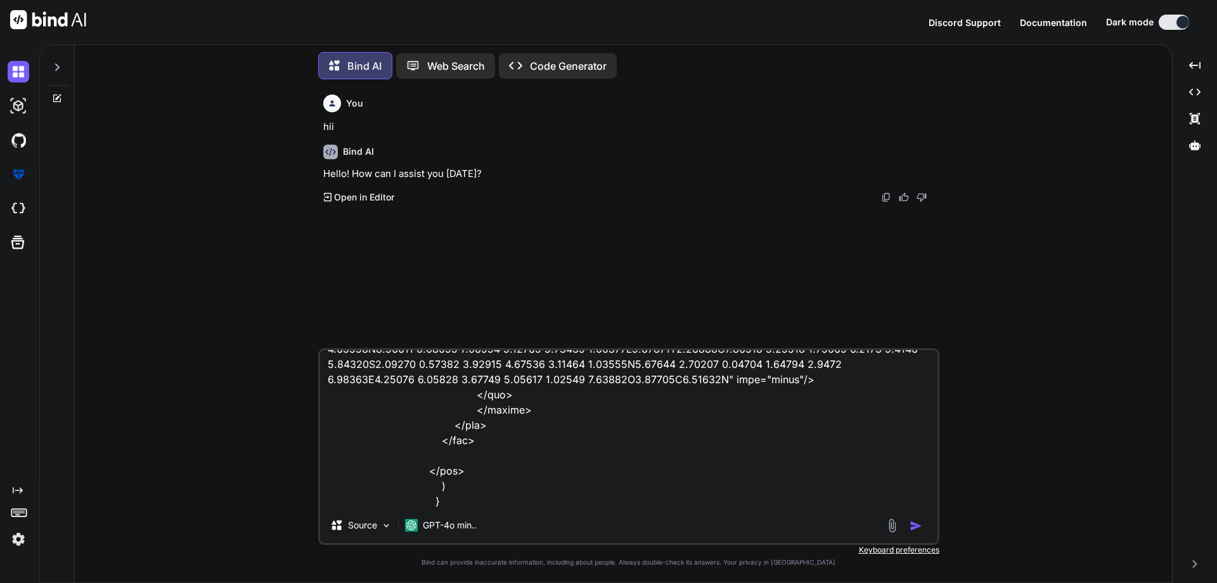
type textarea "x"
type textarea "<div className="rooms-guest-wrapper" > <div className="rooms-guest-header flex …"
type textarea "x"
type textarea "<div className="rooms-guest-wrapper" > <div className="rooms-guest-header flex …"
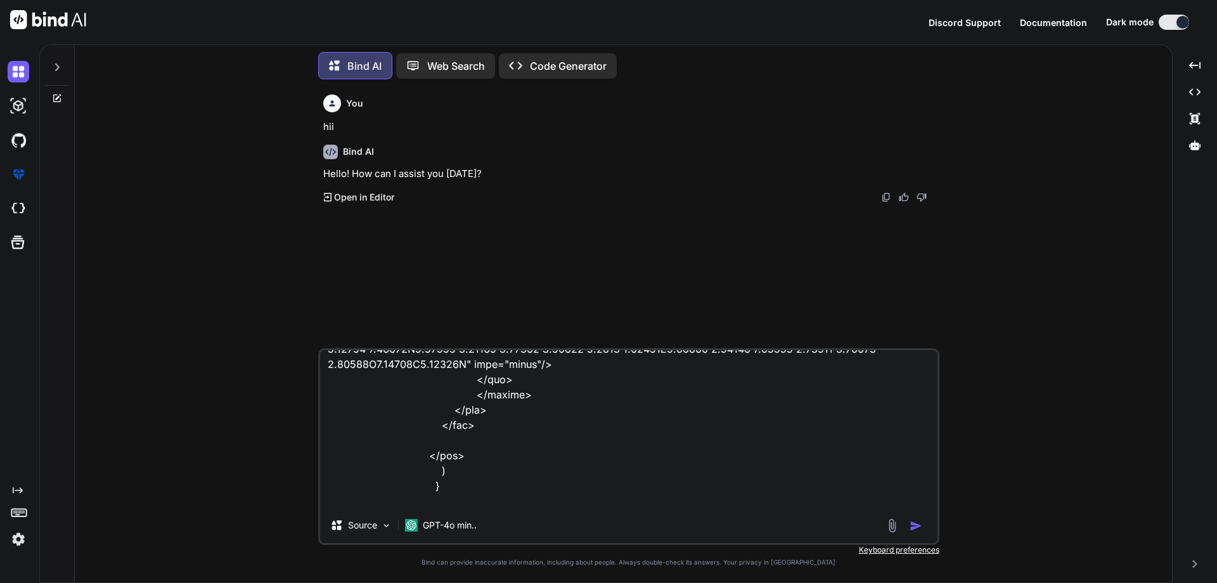
type textarea "x"
type textarea "<div className="rooms-guest-wrapper" > <div className="rooms-guest-header flex …"
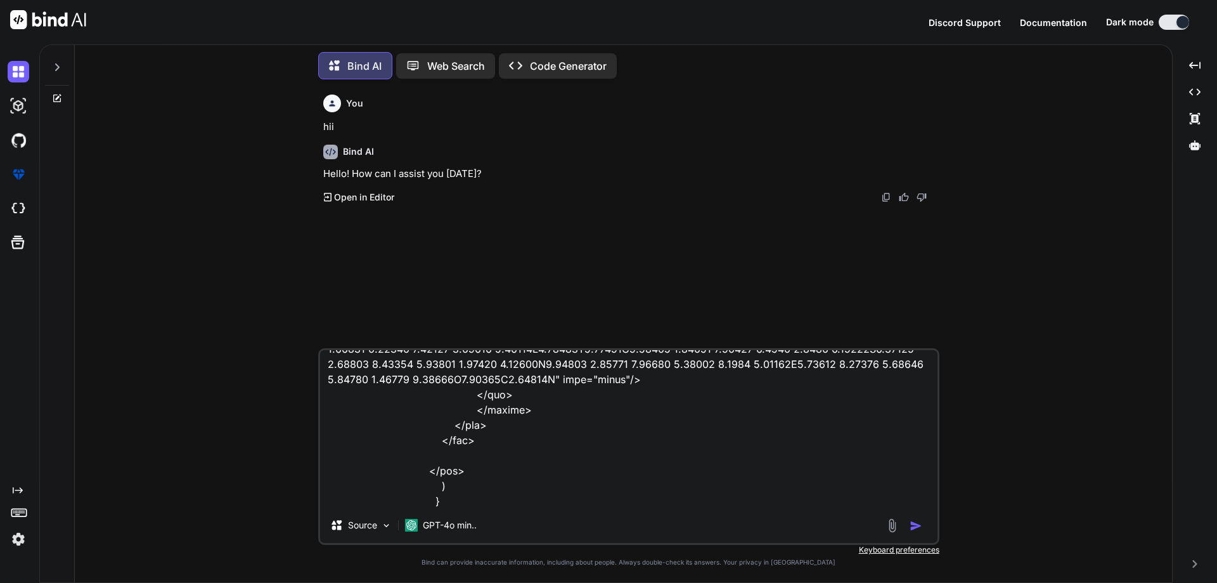
type textarea "x"
type textarea "<div className="rooms-guest-wrapper" > <div className="rooms-guest-header flex …"
type textarea "x"
type textarea "<div className="rooms-guest-wrapper" > <div className="rooms-guest-header flex …"
type textarea "x"
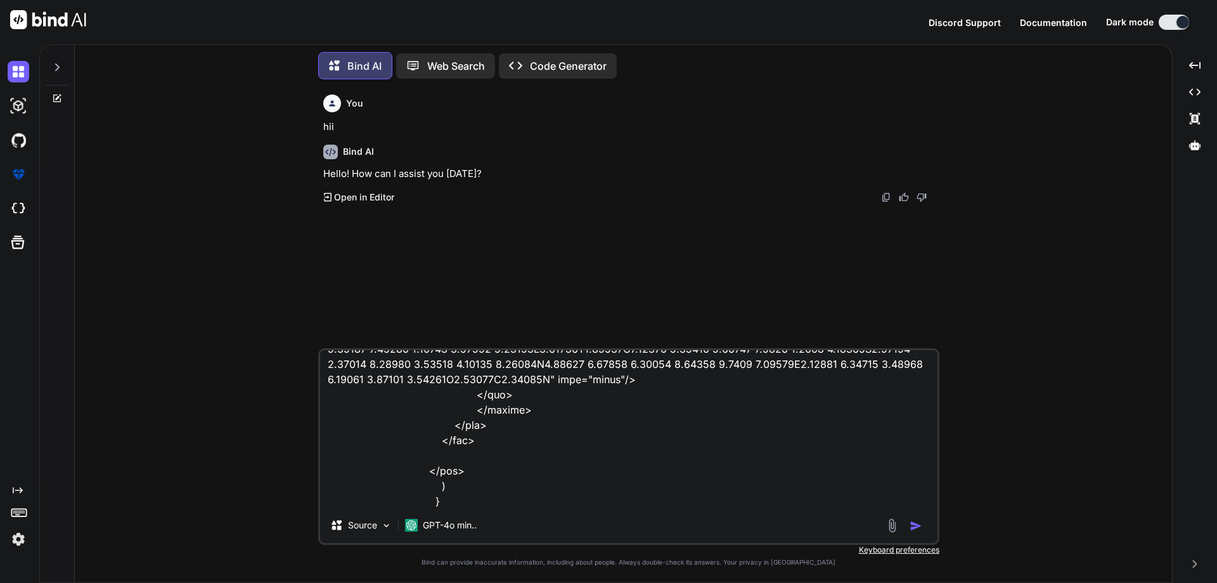
type textarea "<div className="rooms-guest-wrapper" > <div className="rooms-guest-header flex …"
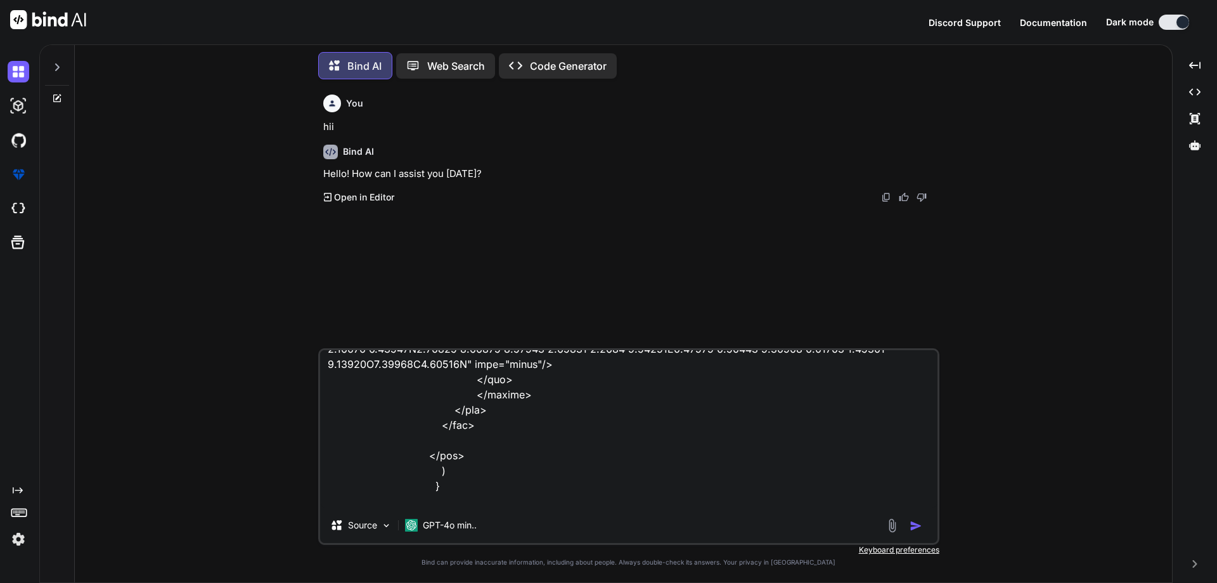
type textarea "x"
type textarea "<div className="rooms-guest-wrapper" > <div className="rooms-guest-header flex …"
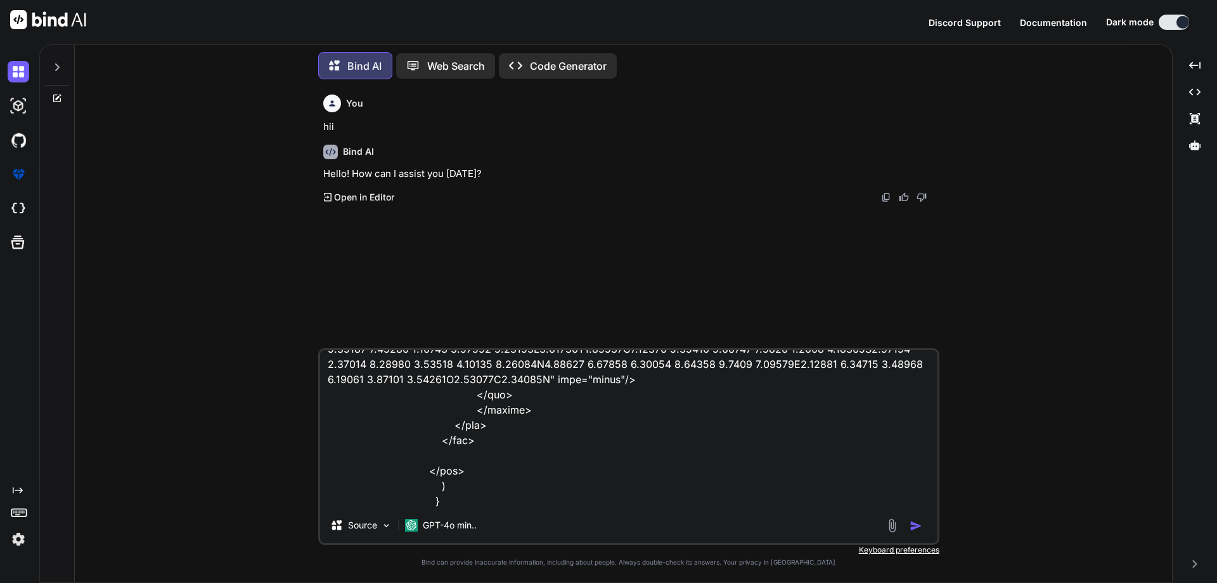
type textarea "x"
type textarea "<div className="rooms-guest-wrapper" > <div className="rooms-guest-header flex …"
type textarea "x"
type textarea "<div className="rooms-guest-wrapper" > <div className="rooms-guest-header flex …"
type textarea "x"
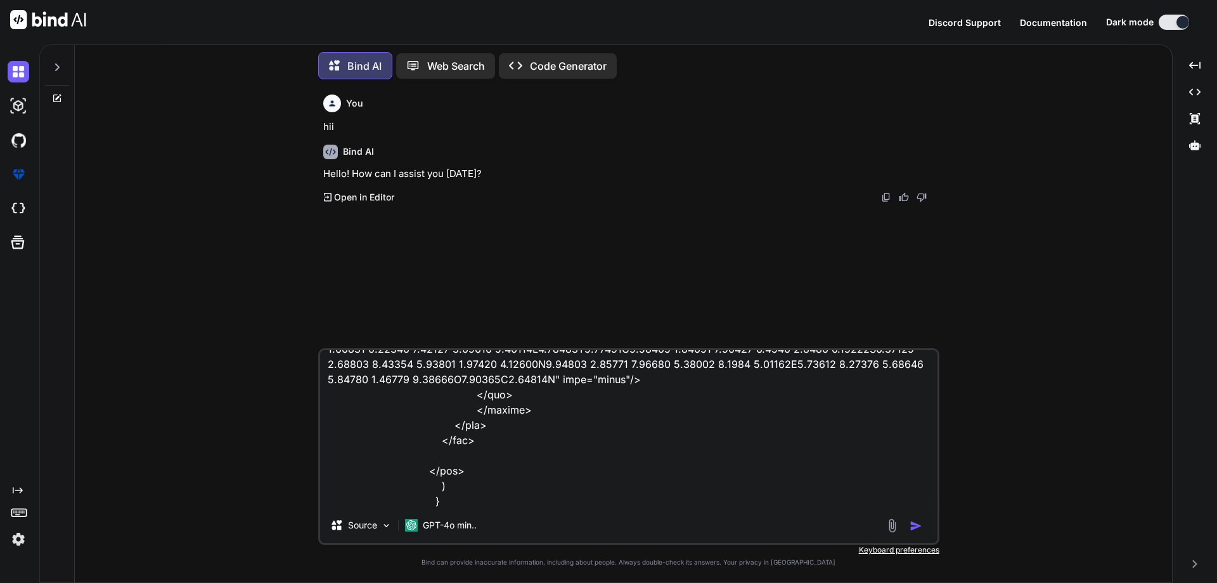
type textarea "<div className="rooms-guest-wrapper" > <div className="rooms-guest-header flex …"
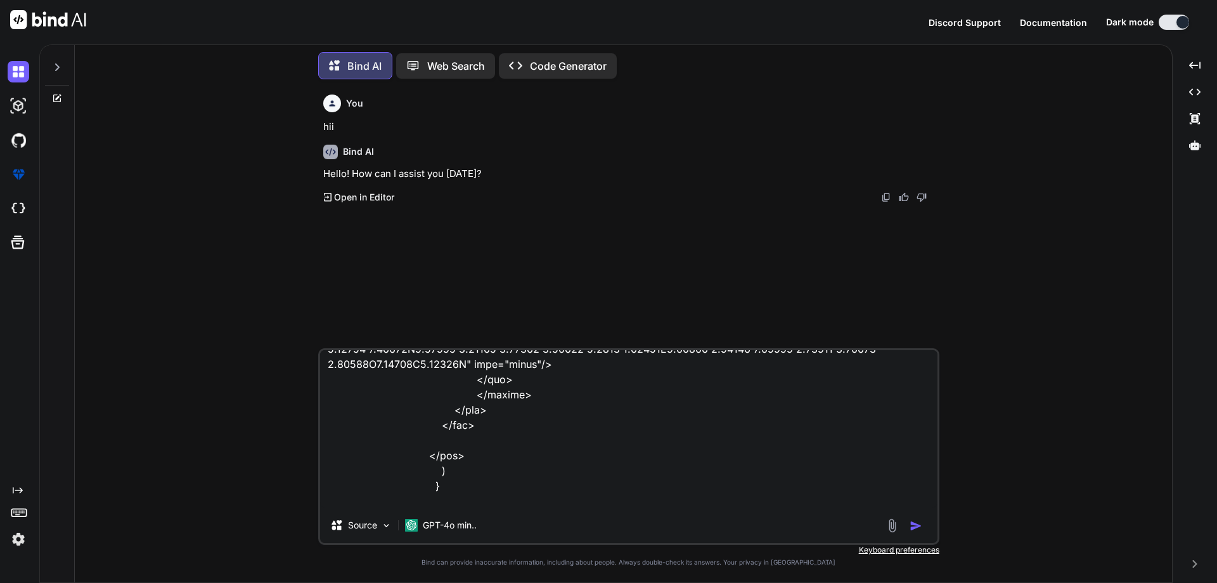
type textarea "x"
type textarea "<div className="rooms-guest-wrapper" > <div className="rooms-guest-header flex …"
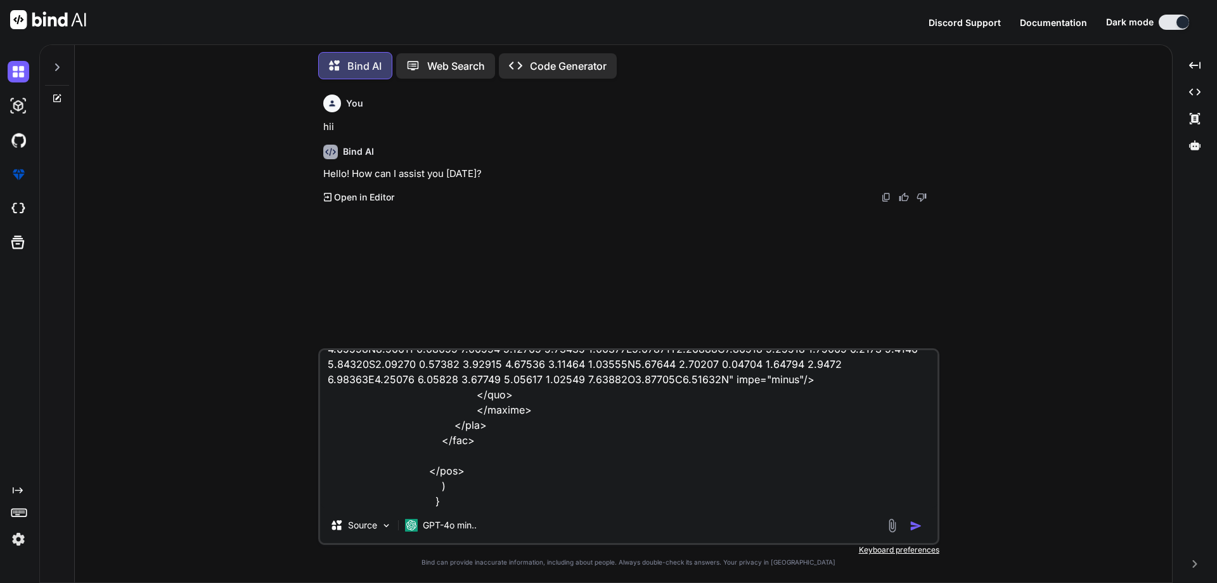
type textarea "x"
type textarea "<div className="rooms-guest-wrapper" > <div className="rooms-guest-header flex …"
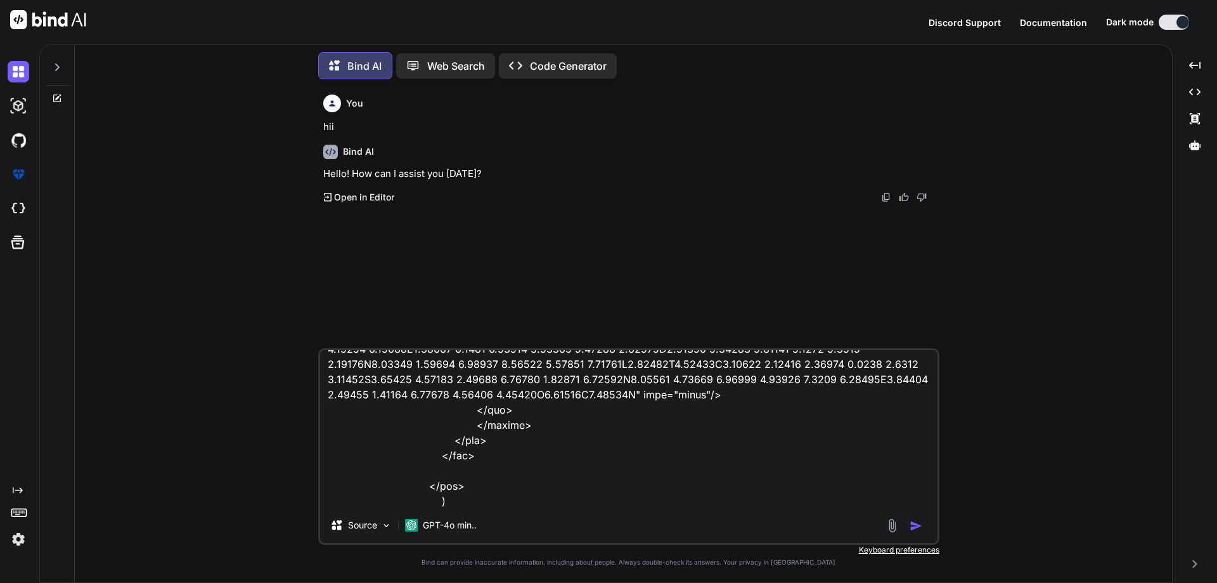
type textarea "x"
type textarea "<div className="rooms-guest-wrapper" > <div className="rooms-guest-header flex …"
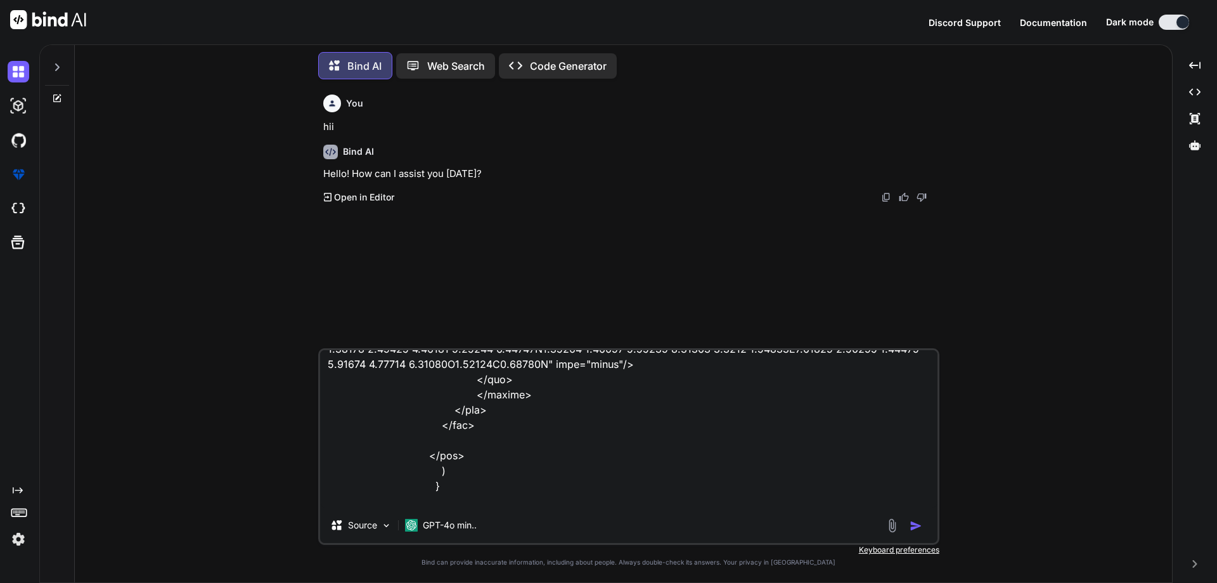
type textarea "x"
type textarea "<div className="rooms-guest-wrapper" > <div className="rooms-guest-header flex …"
type textarea "x"
type textarea "<div className="rooms-guest-wrapper" > <div className="rooms-guest-header flex …"
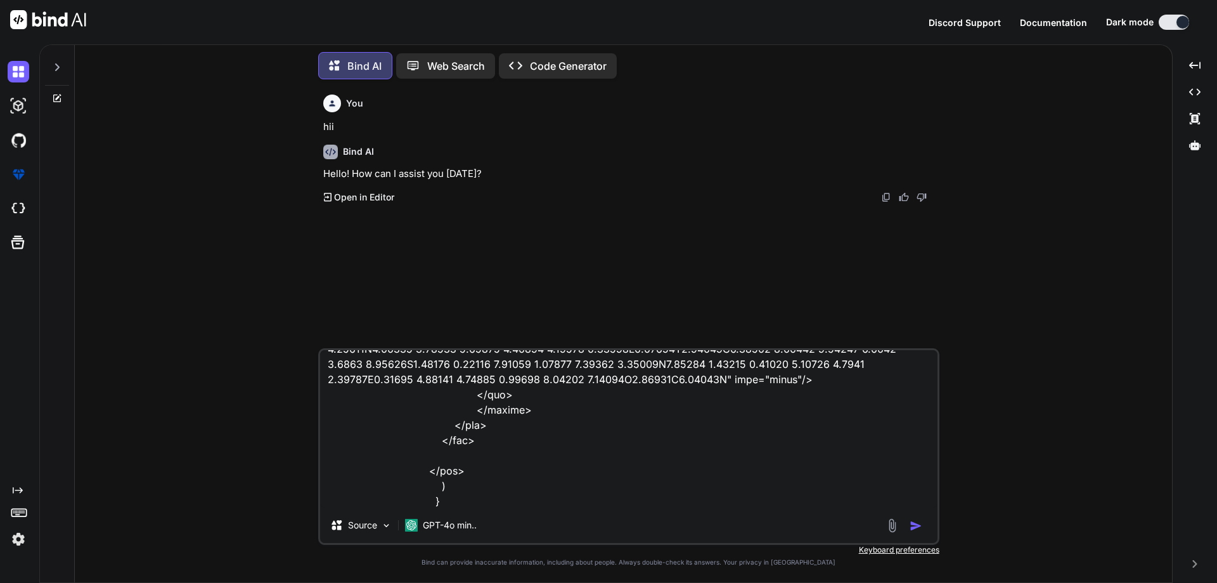
type textarea "x"
type textarea "<div className="rooms-guest-wrapper" > <div className="rooms-guest-header flex …"
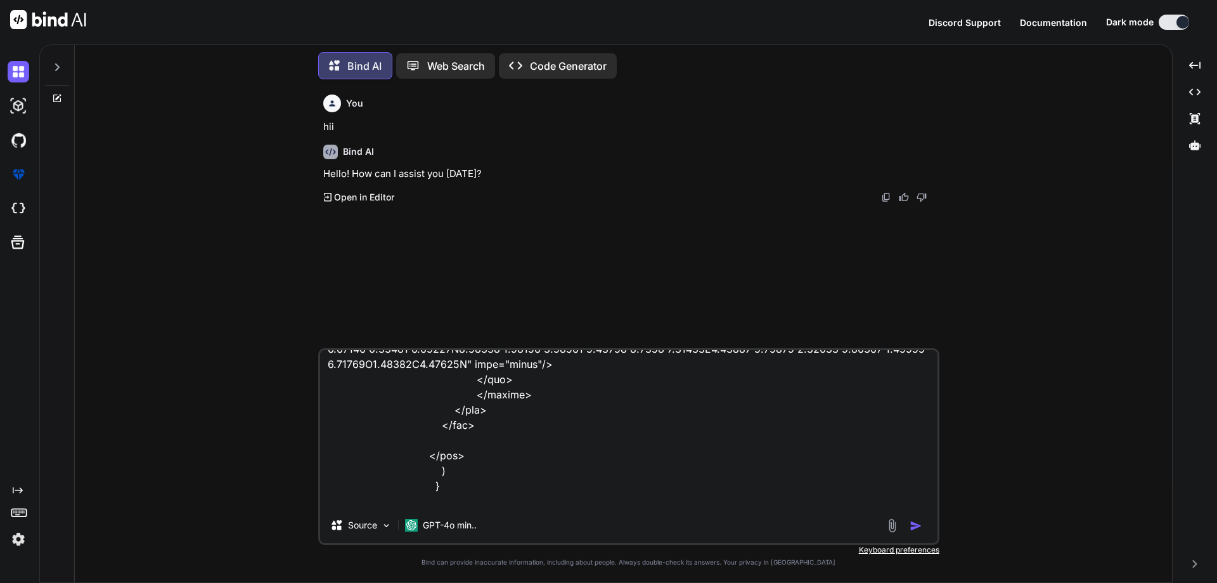
type textarea "x"
type textarea "<div className="rooms-guest-wrapper" > <div className="rooms-guest-header flex …"
type textarea "x"
type textarea "<div className="rooms-guest-wrapper" > <div className="rooms-guest-header flex …"
type textarea "x"
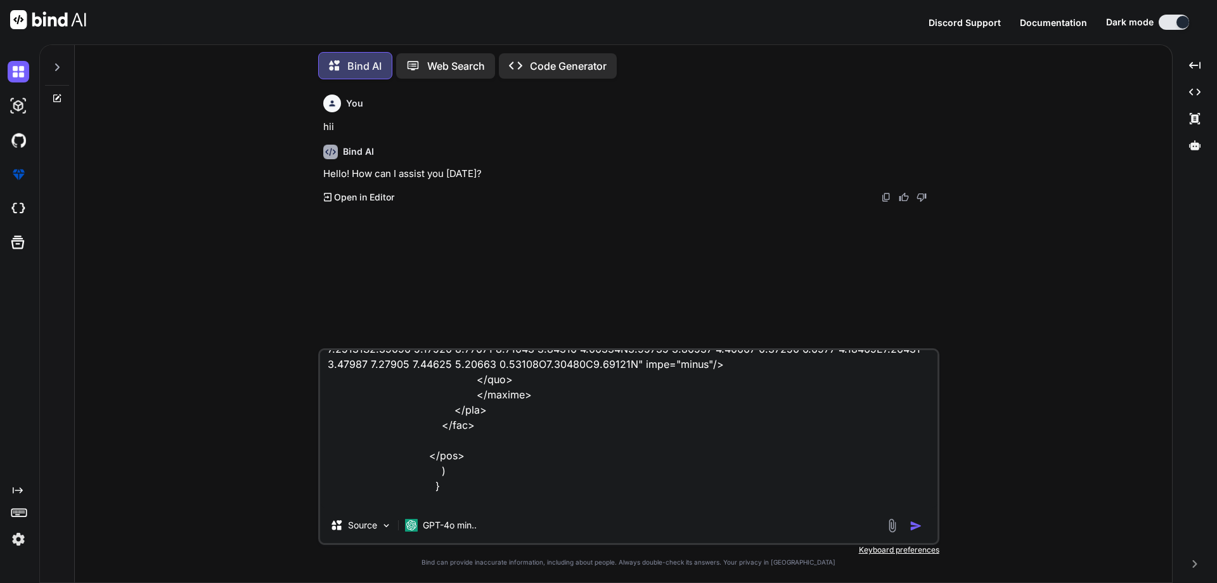
type textarea "<div className="rooms-guest-wrapper" > <div className="rooms-guest-header flex …"
type textarea "x"
type textarea "<div className="rooms-guest-wrapper" > <div className="rooms-guest-header flex …"
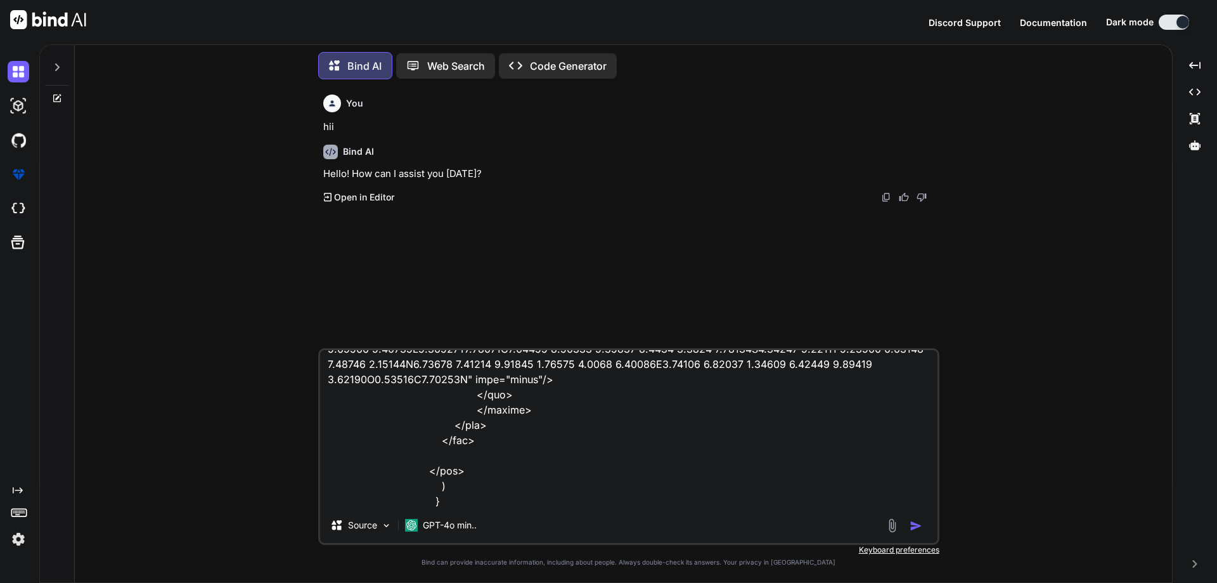
type textarea "x"
type textarea "<div className="rooms-guest-wrapper" > <div className="rooms-guest-header flex …"
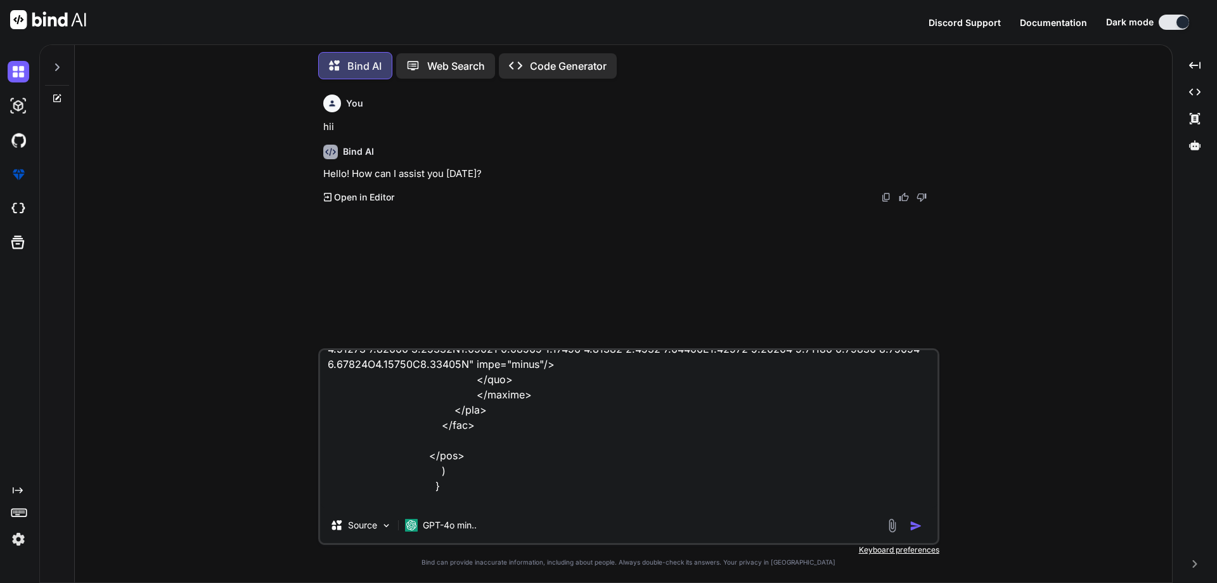
type textarea "x"
type textarea "<div className="rooms-guest-wrapper" > <div className="rooms-guest-header flex …"
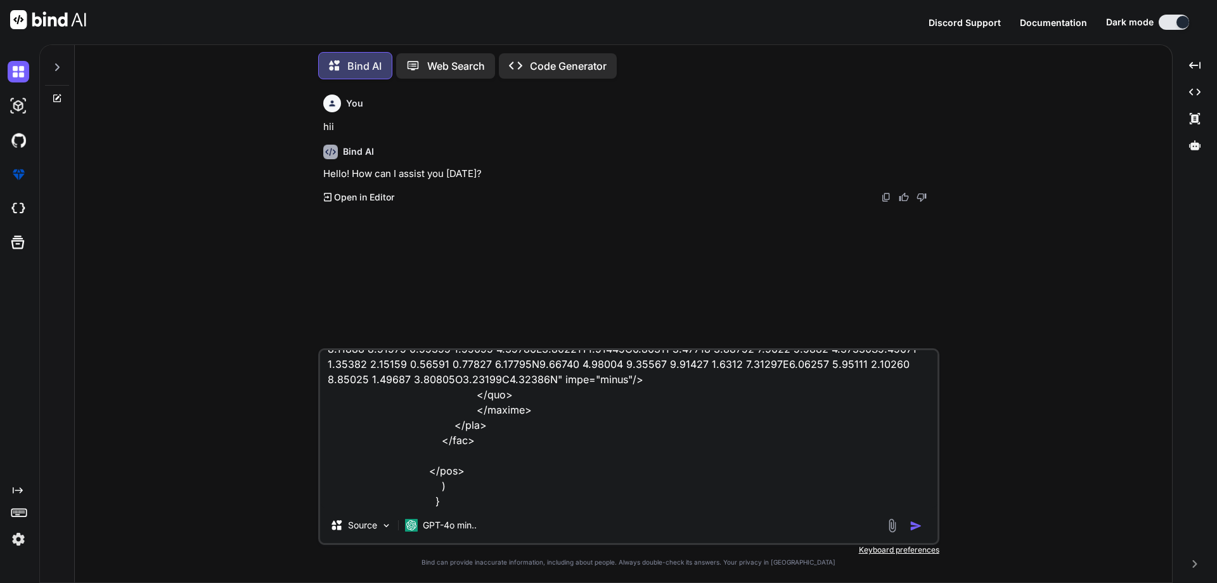
type textarea "x"
type textarea "<div className="rooms-guest-wrapper" > <div className="rooms-guest-header flex …"
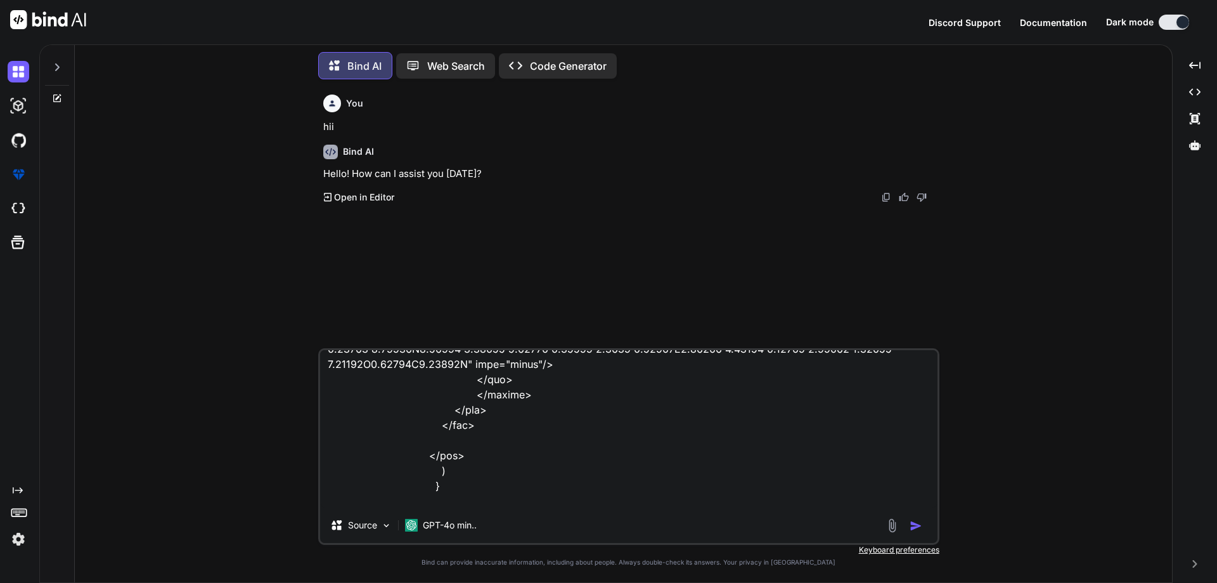
type textarea "x"
type textarea "<div className="rooms-guest-wrapper" > <div className="rooms-guest-header flex …"
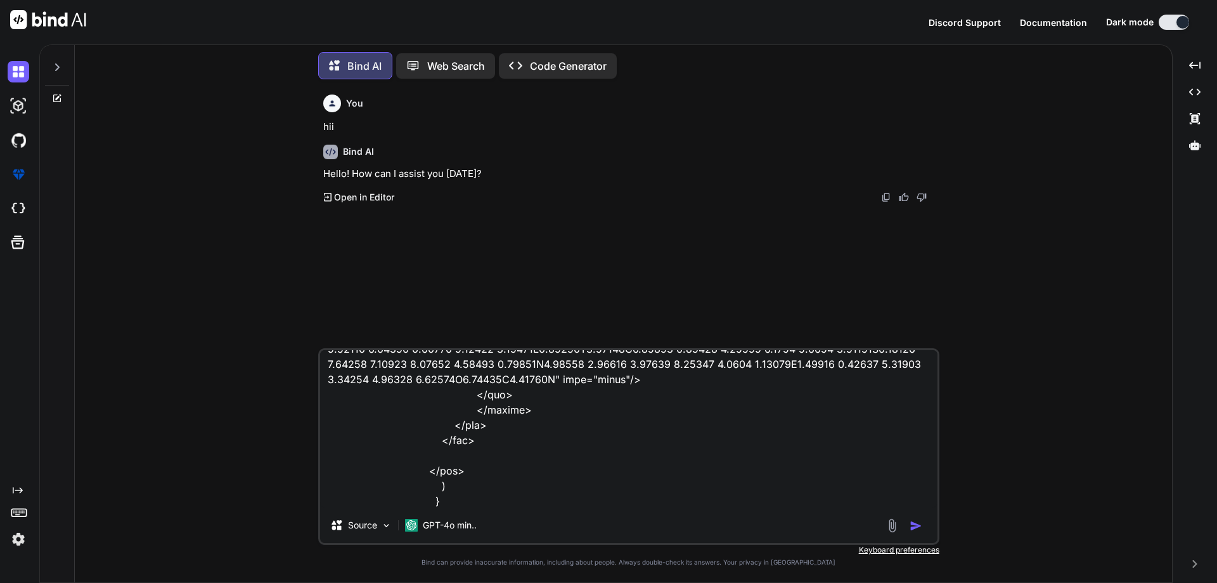
type textarea "x"
type textarea "<div className="rooms-guest-wrapper" > <div className="rooms-guest-header flex …"
type textarea "x"
type textarea "<div className="rooms-guest-wrapper" > <div className="rooms-guest-header flex …"
type textarea "x"
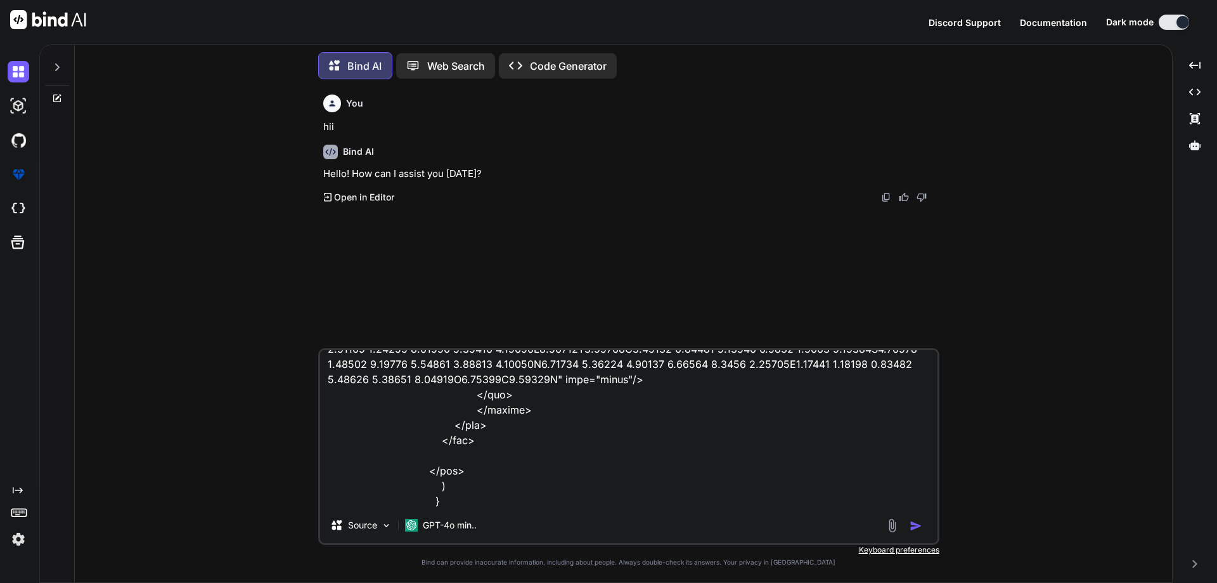
type textarea "<div className="rooms-guest-wrapper" > <div className="rooms-guest-header flex …"
type textarea "x"
type textarea "<div className="rooms-guest-wrapper" > <div className="rooms-guest-header flex …"
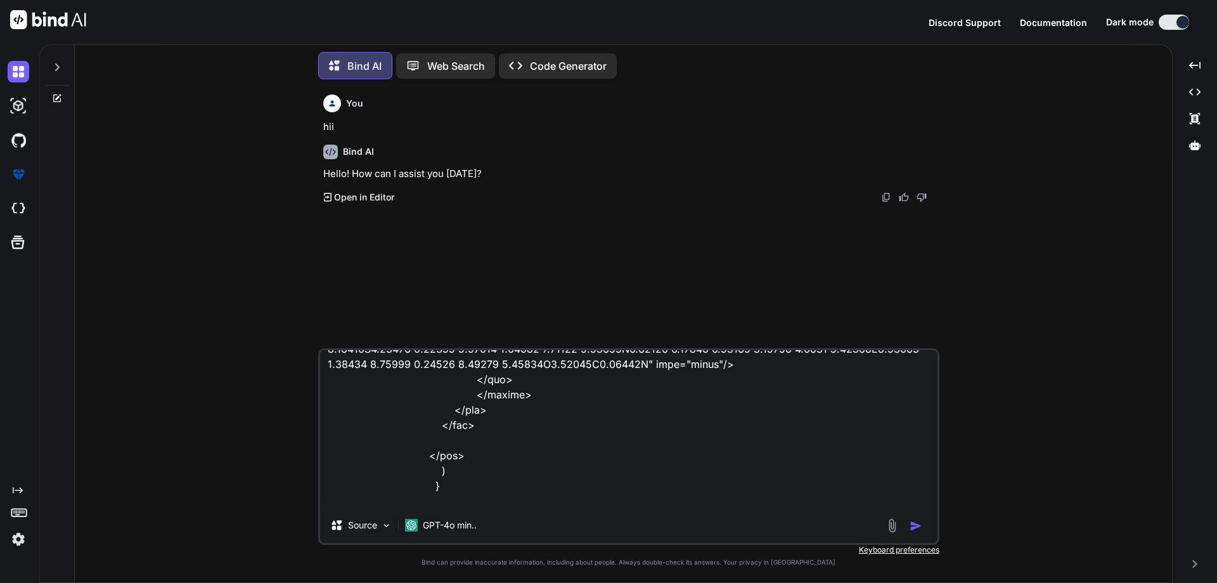
type textarea "x"
type textarea "<div className="rooms-guest-wrapper" > <div className="rooms-guest-header flex …"
type textarea "x"
type textarea "<div className="rooms-guest-wrapper" > <div className="rooms-guest-header flex …"
type textarea "x"
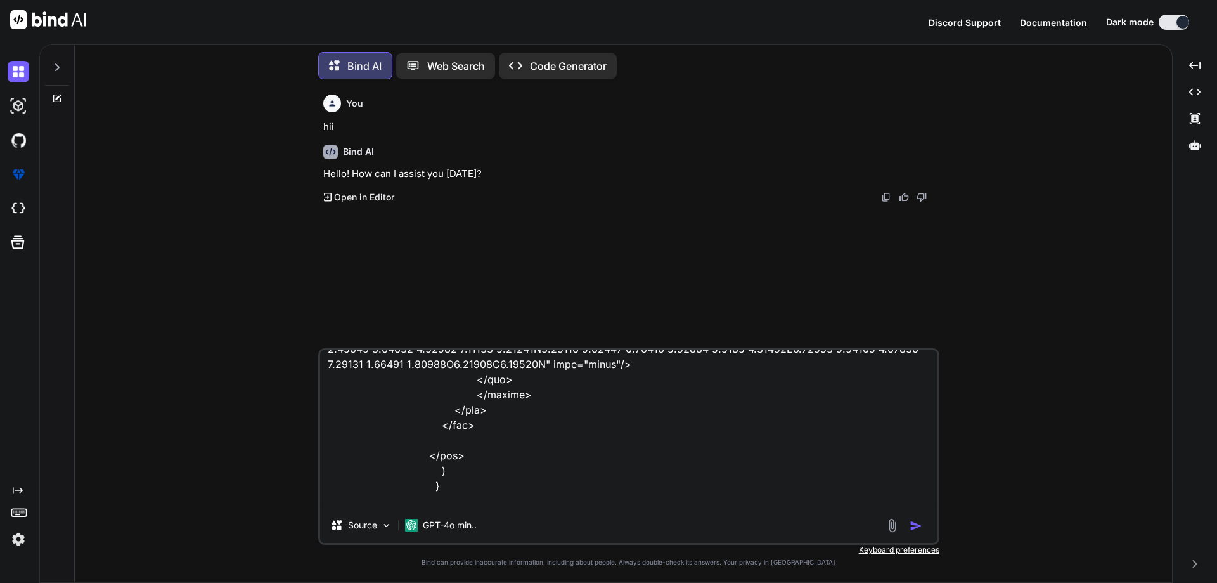
type textarea "<div className="rooms-guest-wrapper" > <div className="rooms-guest-header flex …"
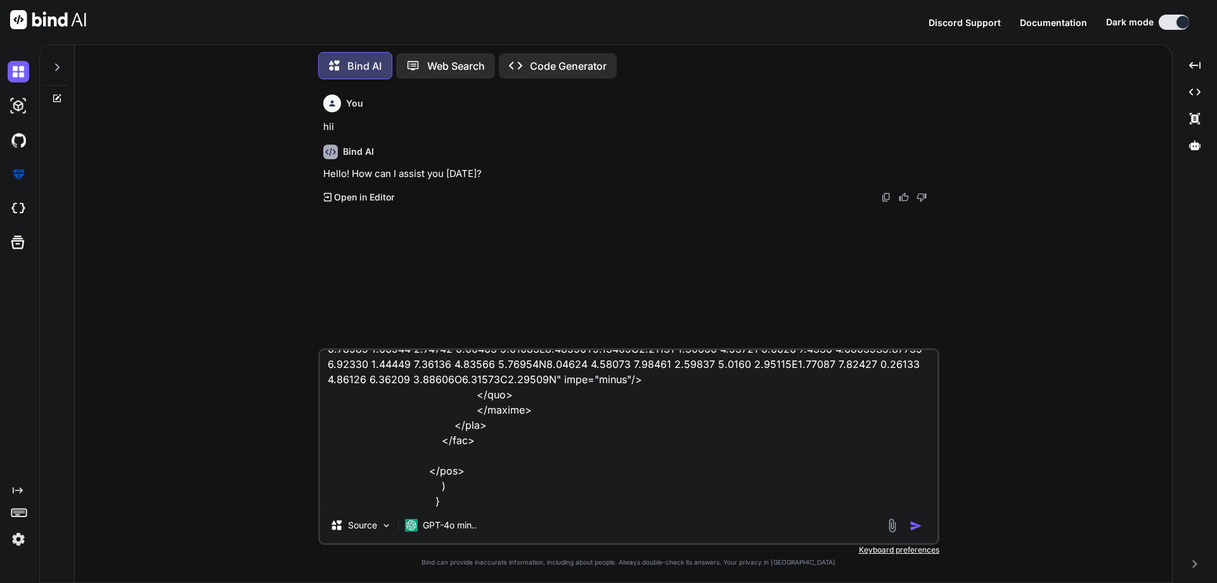
type textarea "x"
type textarea "<div className="rooms-guest-wrapper" > <div className="rooms-guest-header flex …"
type textarea "x"
type textarea "<div className="rooms-guest-wrapper" > <div className="rooms-guest-header flex …"
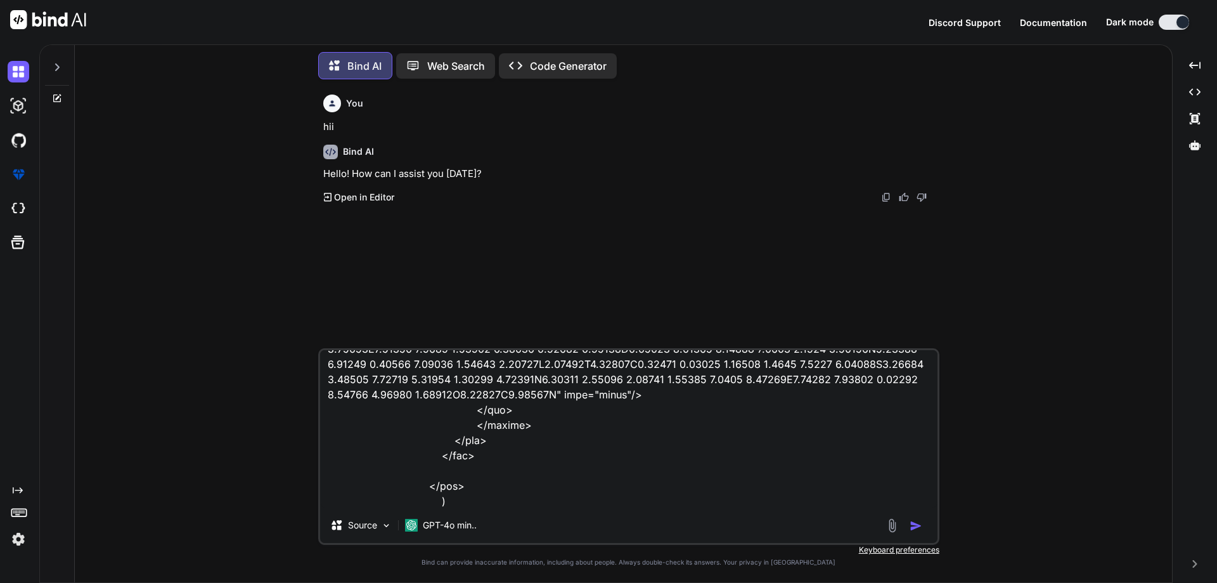
type textarea "x"
type textarea "<div className="rooms-guest-wrapper" > <div className="rooms-guest-header flex …"
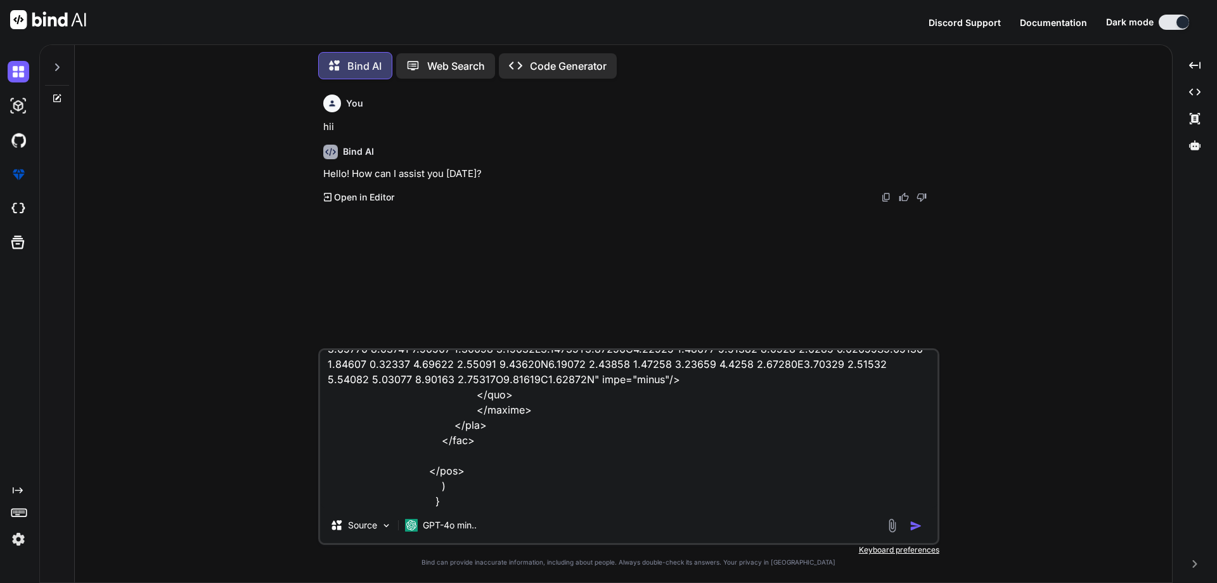
type textarea "x"
type textarea "<div className="rooms-guest-wrapper" > <div className="rooms-guest-header flex …"
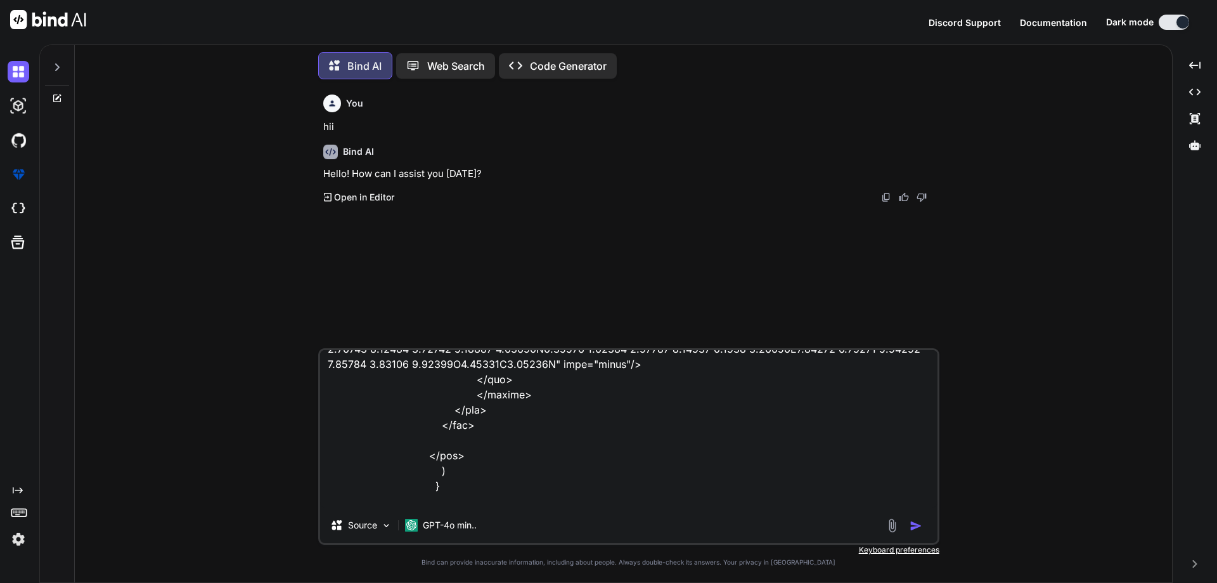
type textarea "x"
type textarea "<div className="rooms-guest-wrapper" > <div className="rooms-guest-header flex …"
type textarea "x"
type textarea "<div className="rooms-guest-wrapper" > <div className="rooms-guest-header flex …"
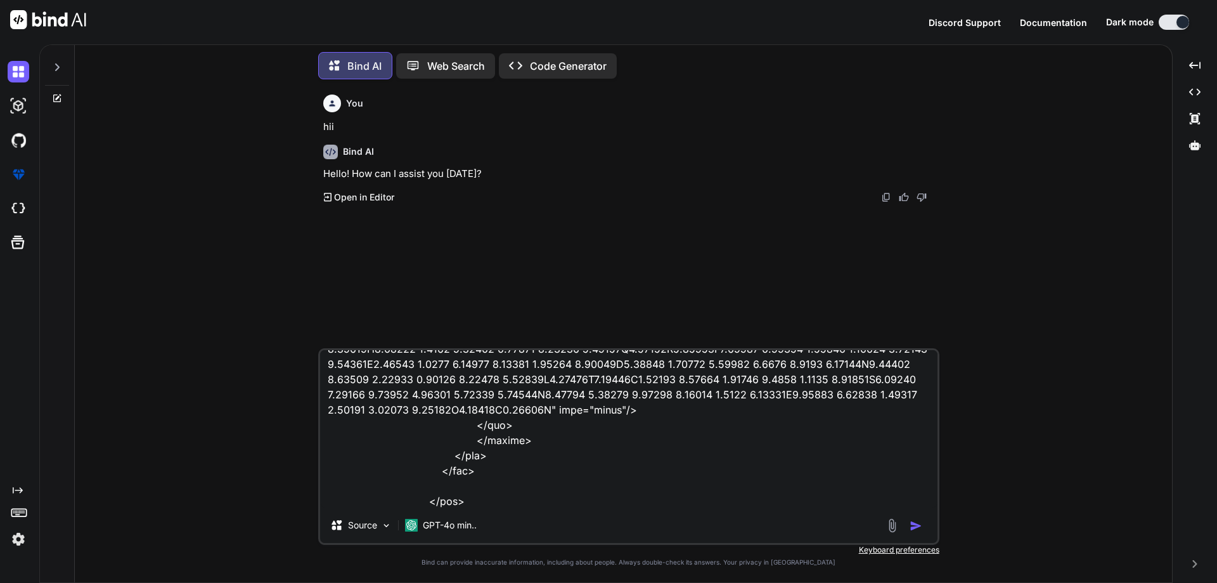
type textarea "x"
type textarea "<div className="rooms-guest-wrapper" > <div className="rooms-guest-header flex …"
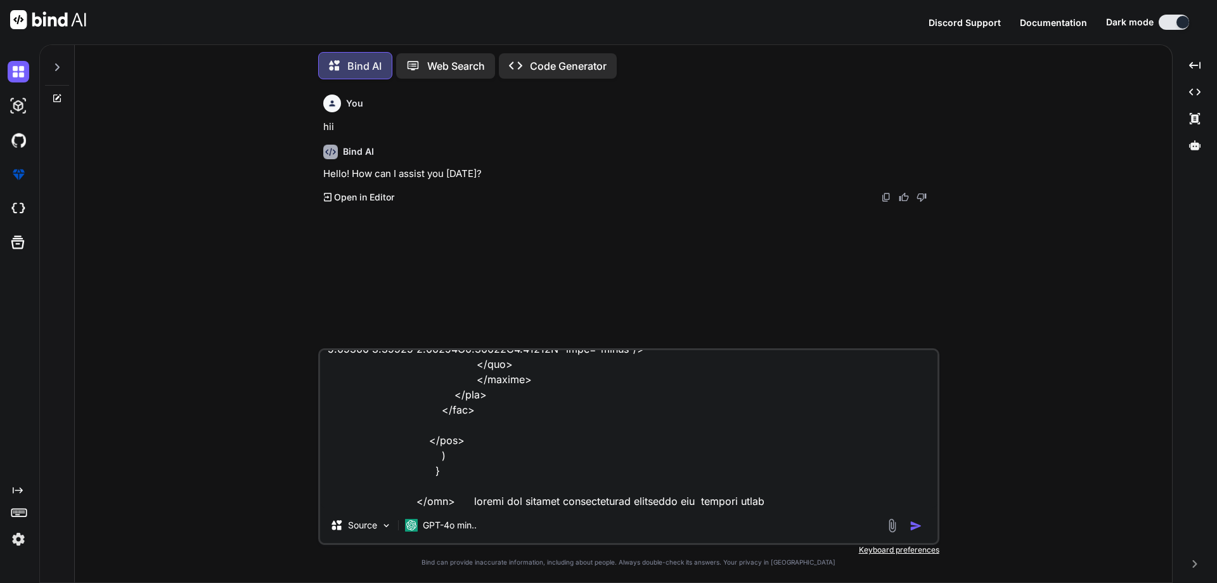
type textarea "x"
type textarea "<div className="rooms-guest-wrapper" > <div className="rooms-guest-header flex …"
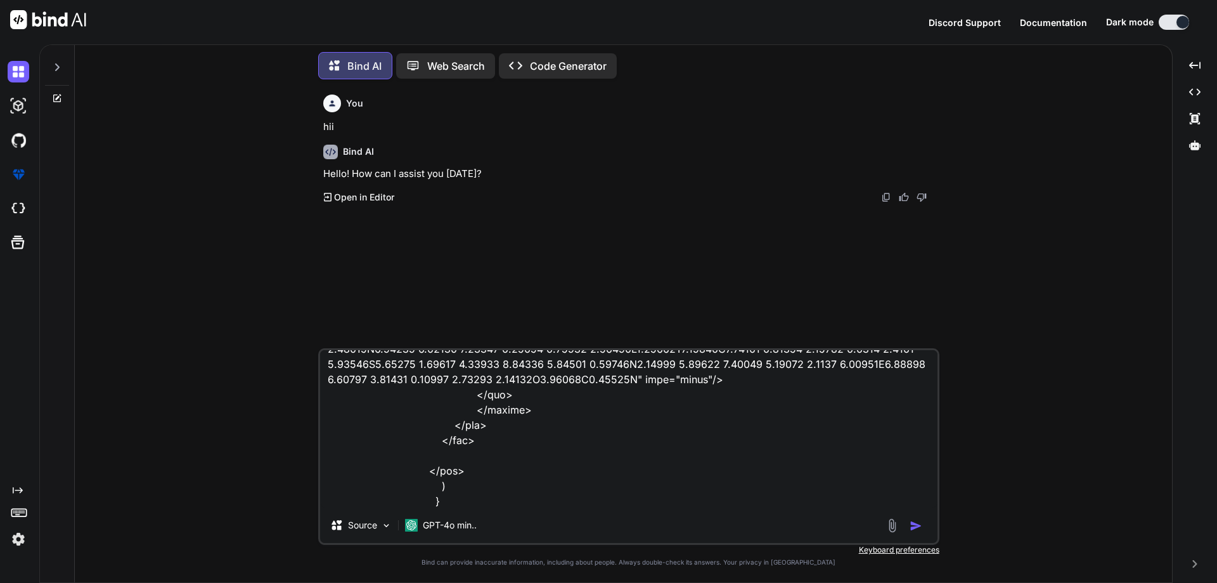
type textarea "x"
type textarea "<div className="rooms-guest-wrapper" > <div className="rooms-guest-header flex …"
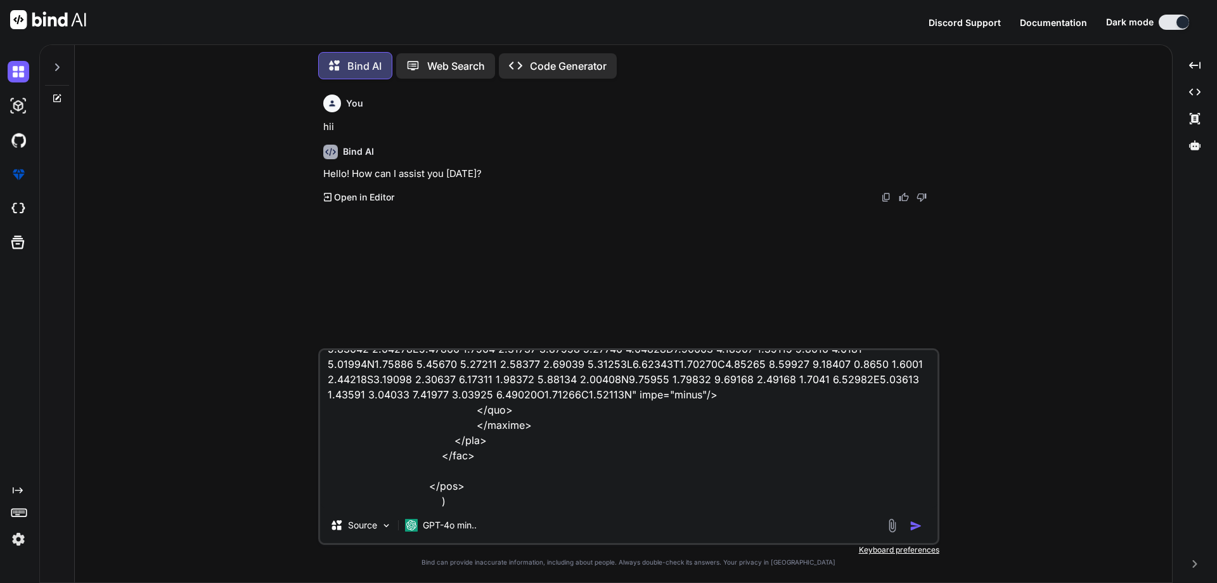
type textarea "x"
type textarea "<div className="rooms-guest-wrapper" > <div className="rooms-guest-header flex …"
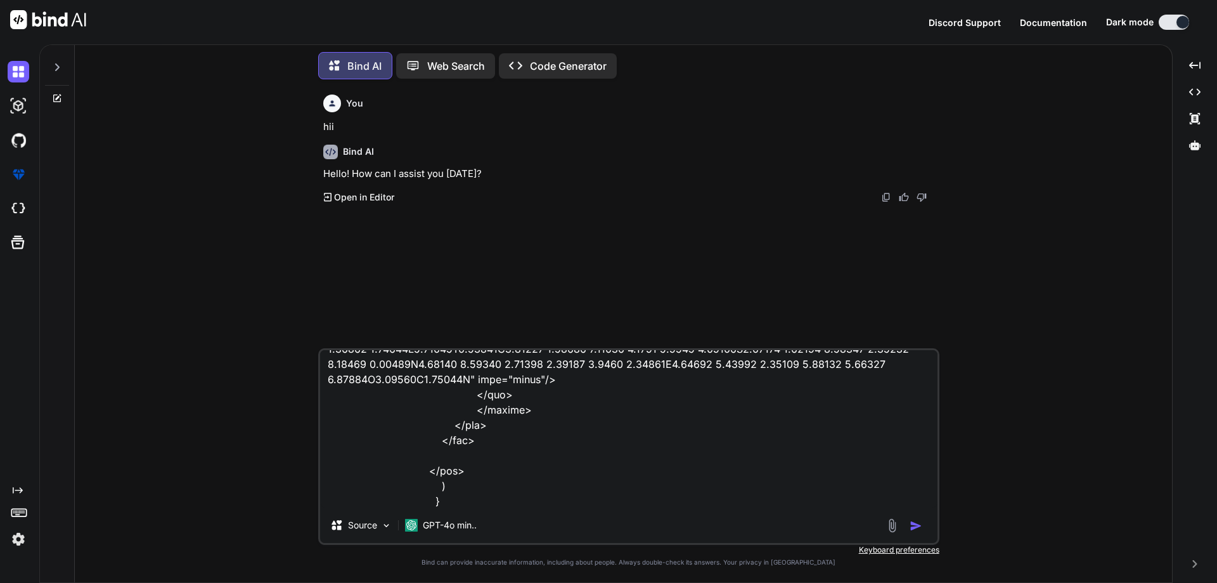
type textarea "x"
type textarea "<div className="rooms-guest-wrapper" > <div className="rooms-guest-header flex …"
type textarea "x"
type textarea "<div className="rooms-guest-wrapper" > <div className="rooms-guest-header flex …"
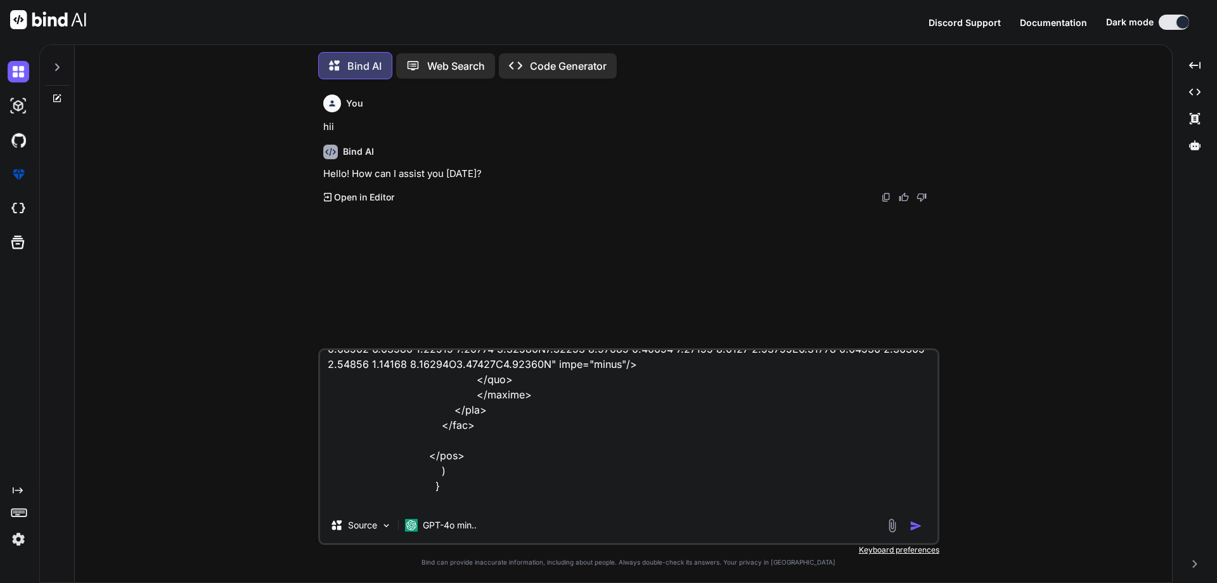
type textarea "x"
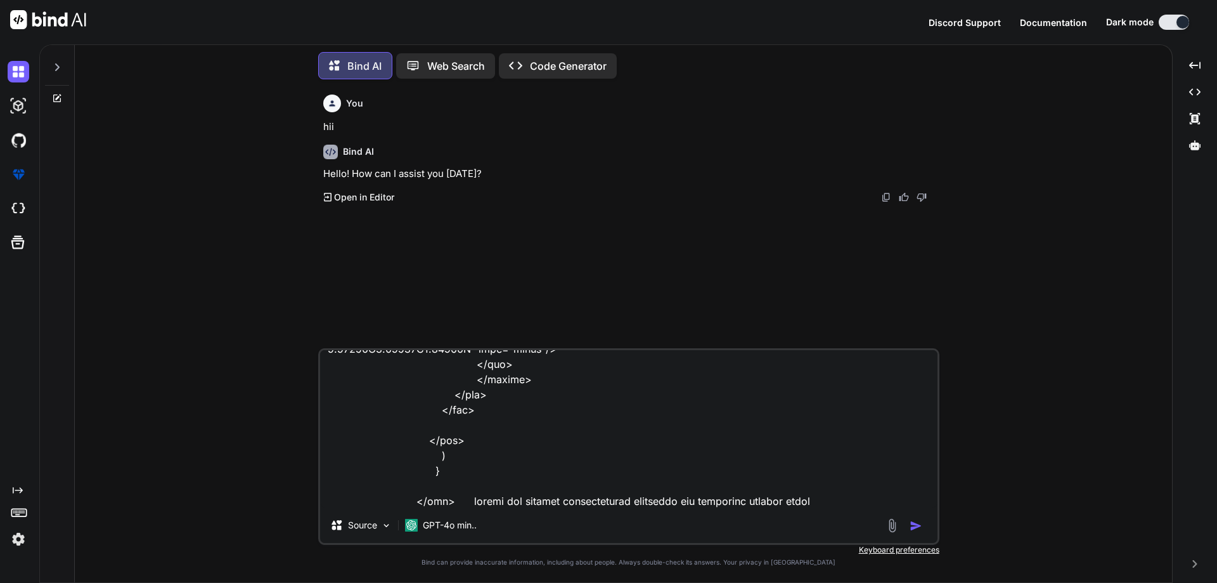
click at [852, 502] on textarea at bounding box center [629, 428] width 618 height 157
click at [921, 521] on img "button" at bounding box center [916, 525] width 13 height 13
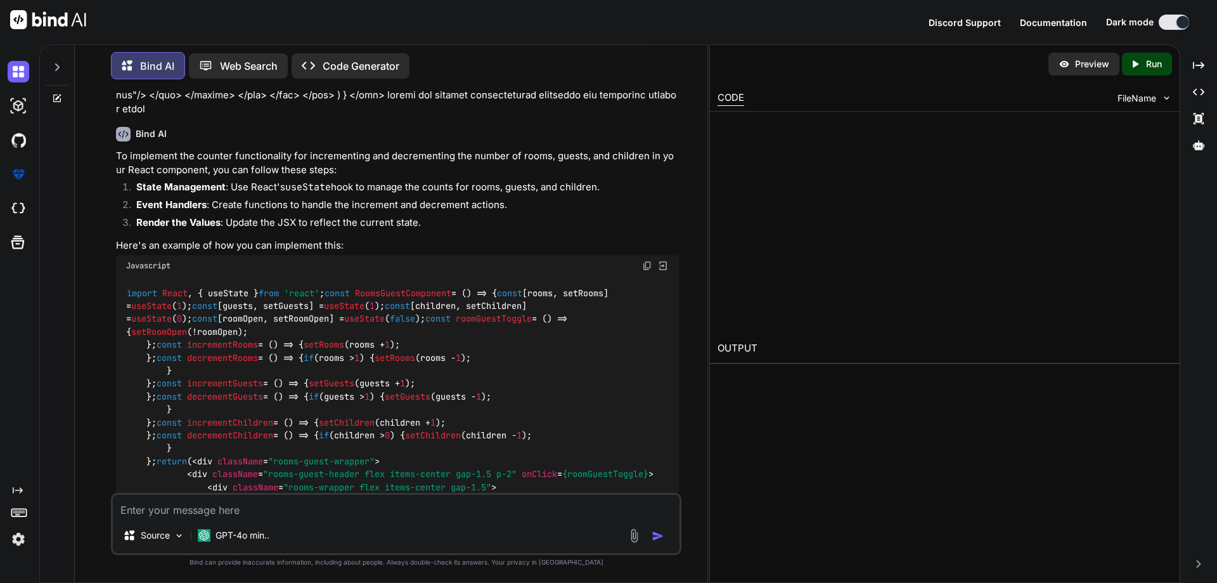
scroll to position [2343, 0]
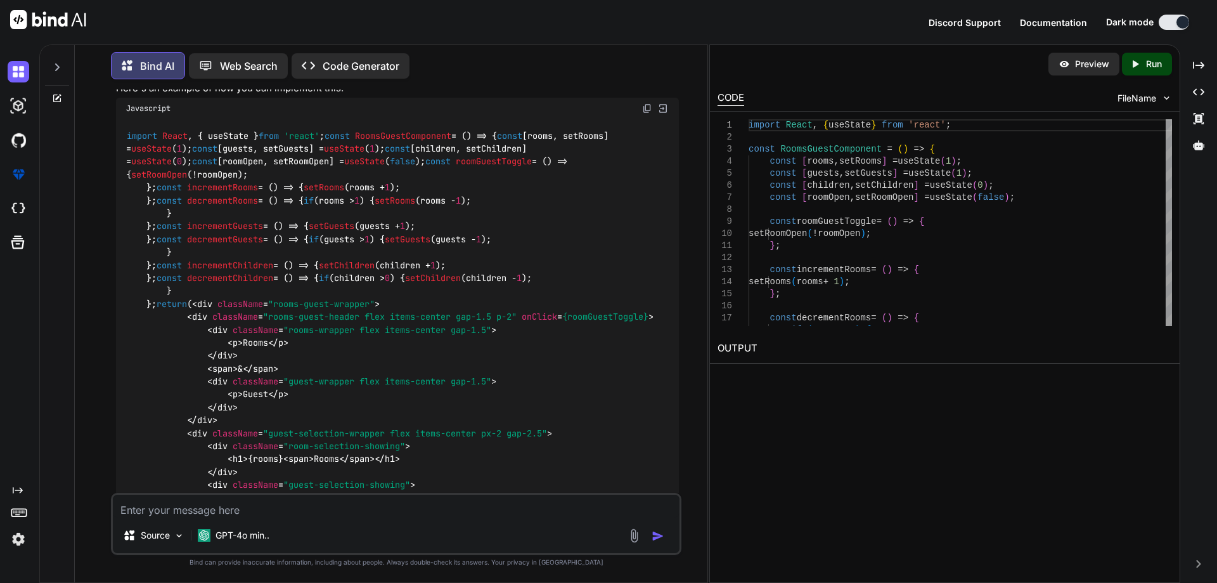
click at [1088, 58] on p "Preview" at bounding box center [1092, 64] width 34 height 13
click at [1149, 67] on p "Run" at bounding box center [1154, 64] width 16 height 13
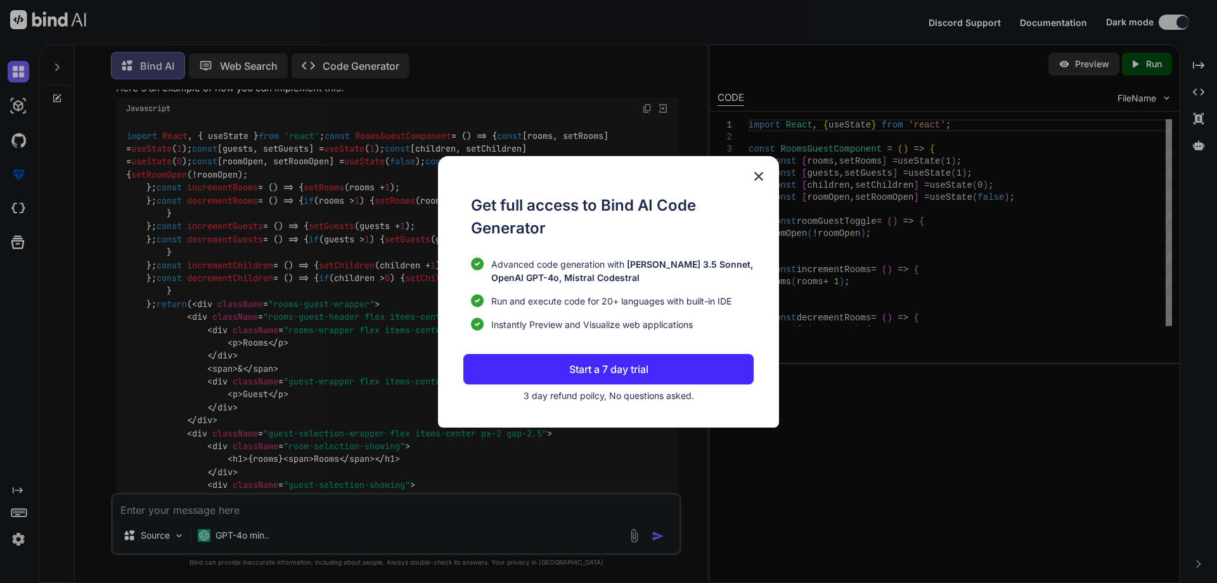
click at [765, 178] on img at bounding box center [758, 176] width 15 height 15
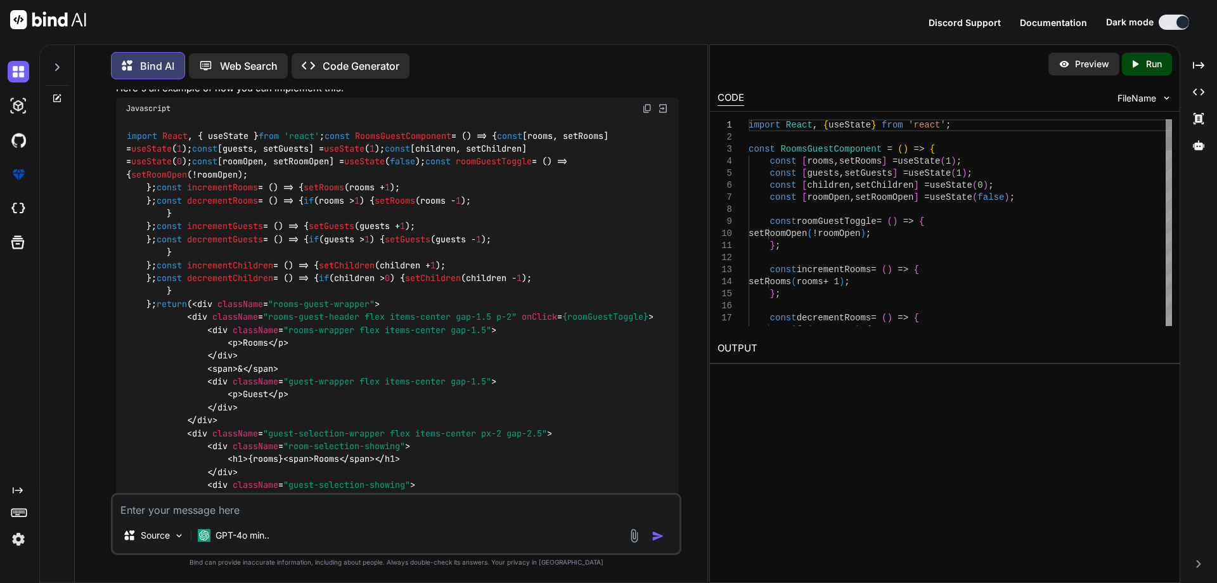
scroll to position [0, 0]
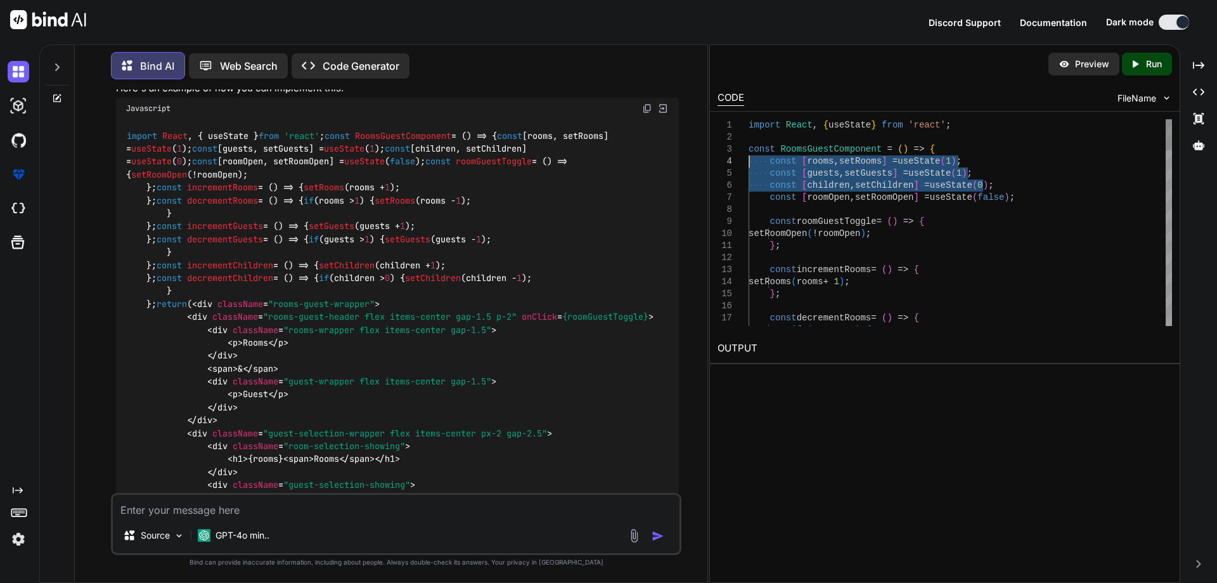
drag, startPoint x: 988, startPoint y: 186, endPoint x: 748, endPoint y: 167, distance: 240.5
drag, startPoint x: 990, startPoint y: 186, endPoint x: 765, endPoint y: 163, distance: 226.2
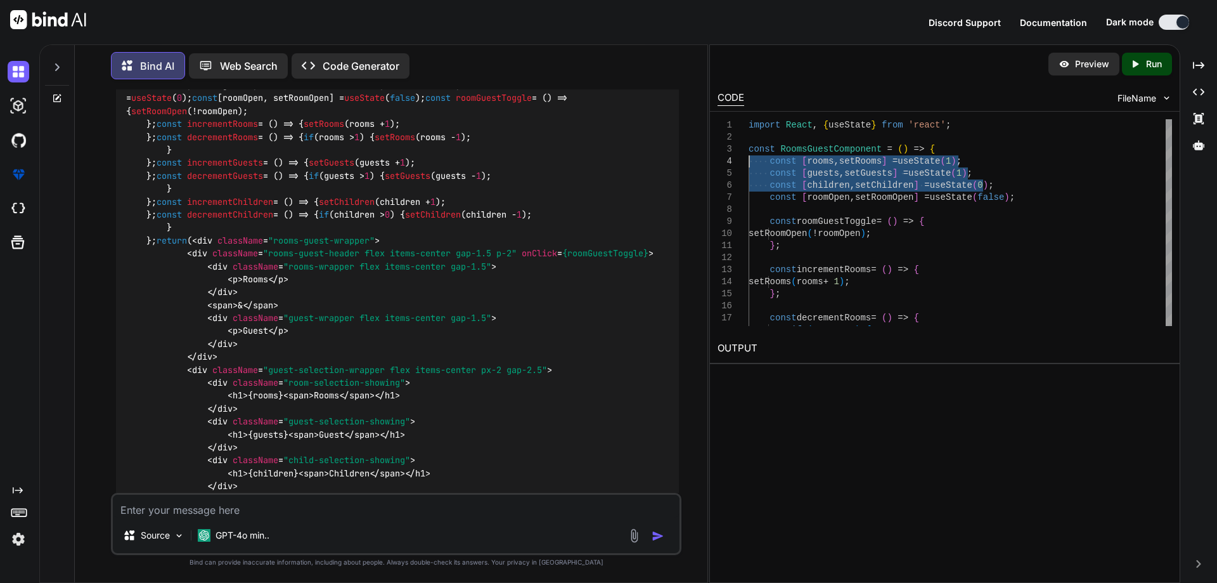
scroll to position [2660, 0]
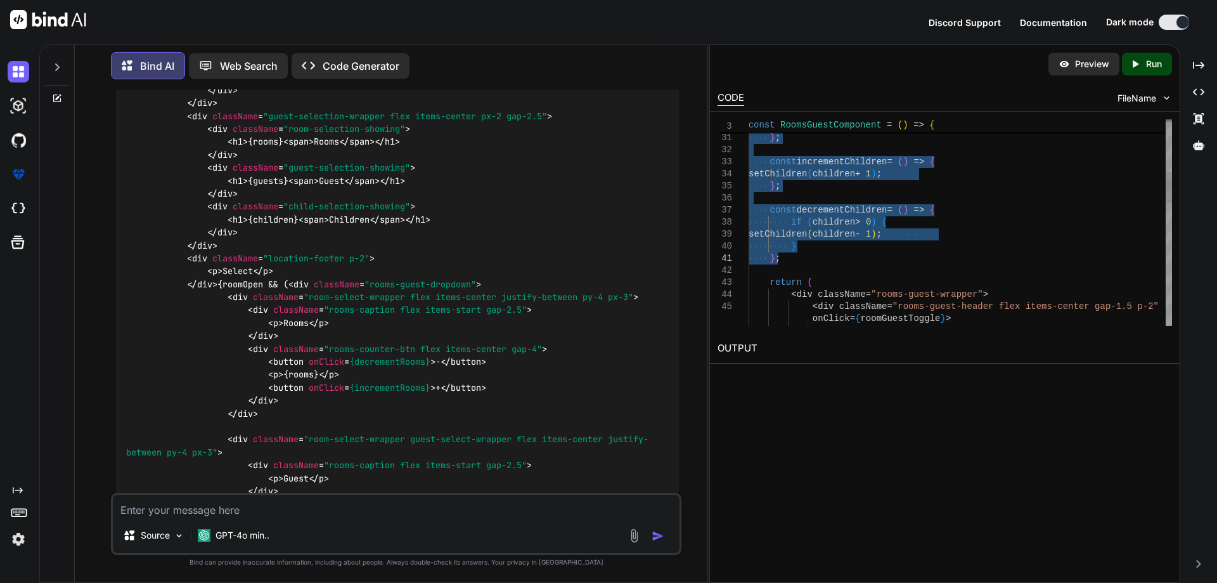
drag, startPoint x: 765, startPoint y: 272, endPoint x: 796, endPoint y: 262, distance: 32.5
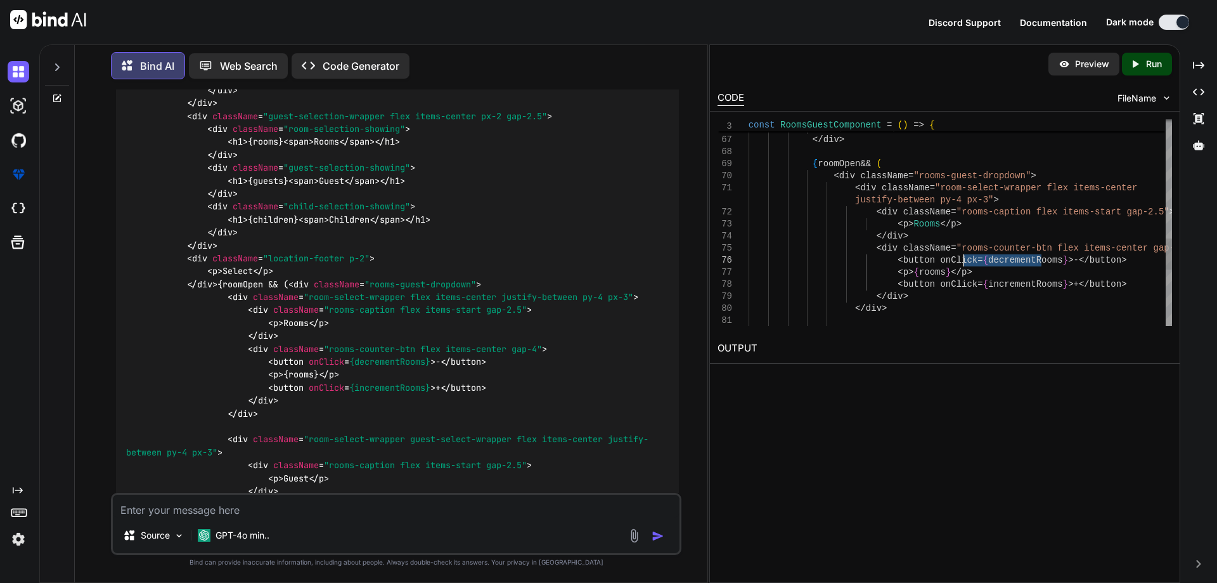
drag, startPoint x: 1041, startPoint y: 258, endPoint x: 966, endPoint y: 262, distance: 75.5
click at [966, 262] on div "< div className = "location-footer p-2" > < p > Select </ p > </ div > { roomOp…" at bounding box center [961, 13] width 424 height 1373
drag, startPoint x: 1040, startPoint y: 284, endPoint x: 924, endPoint y: 286, distance: 115.4
click at [924, 286] on div "< div className = "location-footer p-2" > < p > Select </ p > </ div > { roomOp…" at bounding box center [961, 13] width 424 height 1373
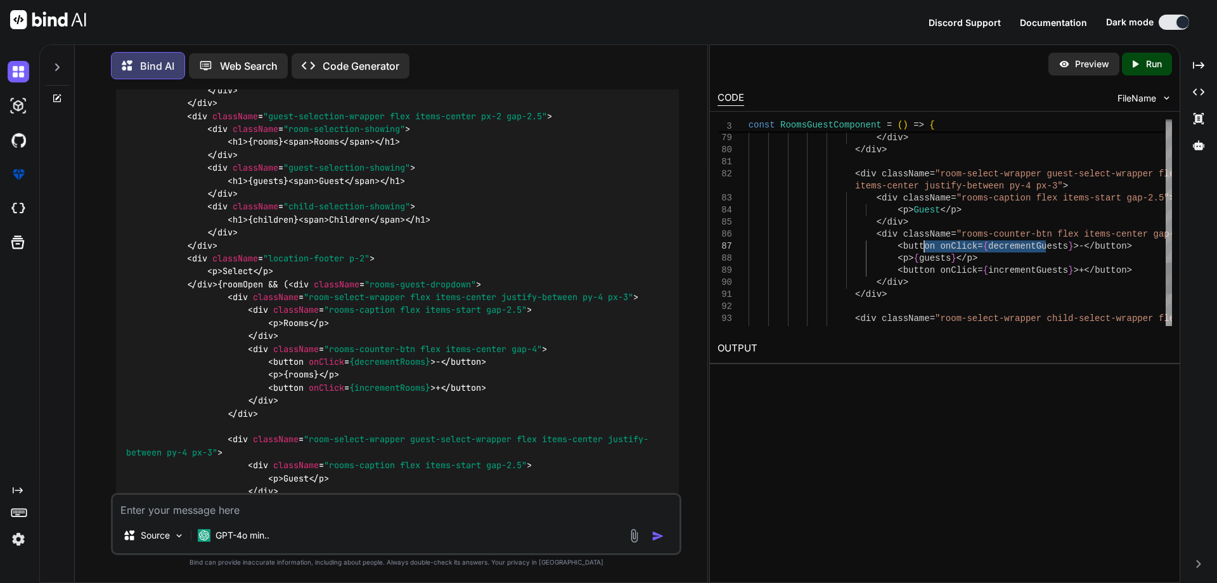
drag, startPoint x: 1045, startPoint y: 245, endPoint x: 926, endPoint y: 244, distance: 119.8
drag, startPoint x: 1047, startPoint y: 271, endPoint x: 925, endPoint y: 275, distance: 121.8
drag, startPoint x: 938, startPoint y: 261, endPoint x: 902, endPoint y: 259, distance: 36.2
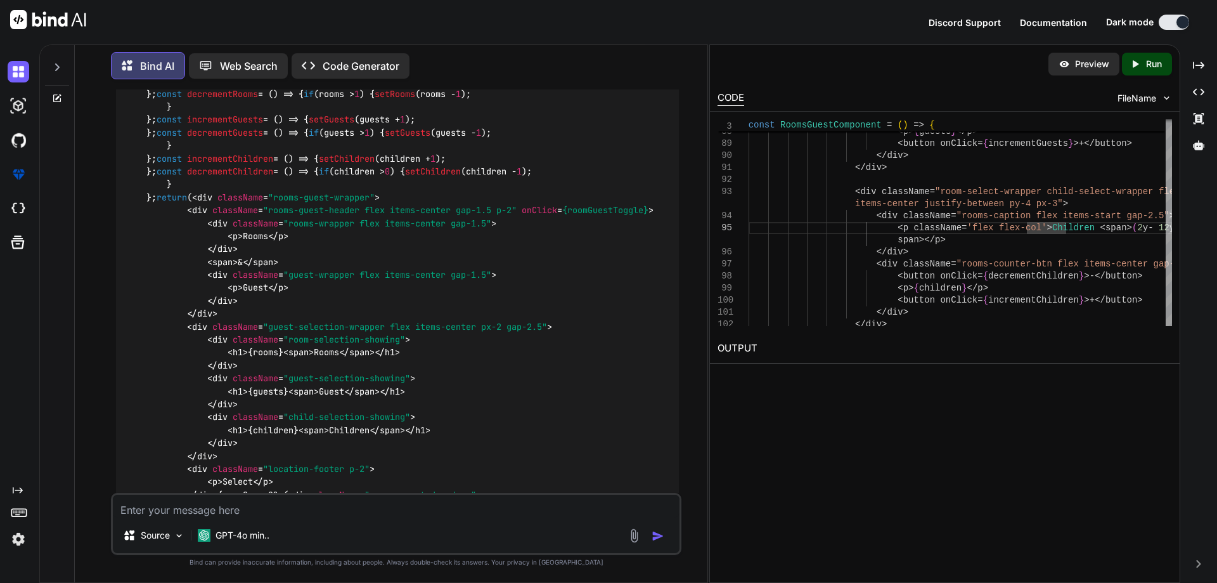
scroll to position [2280, 0]
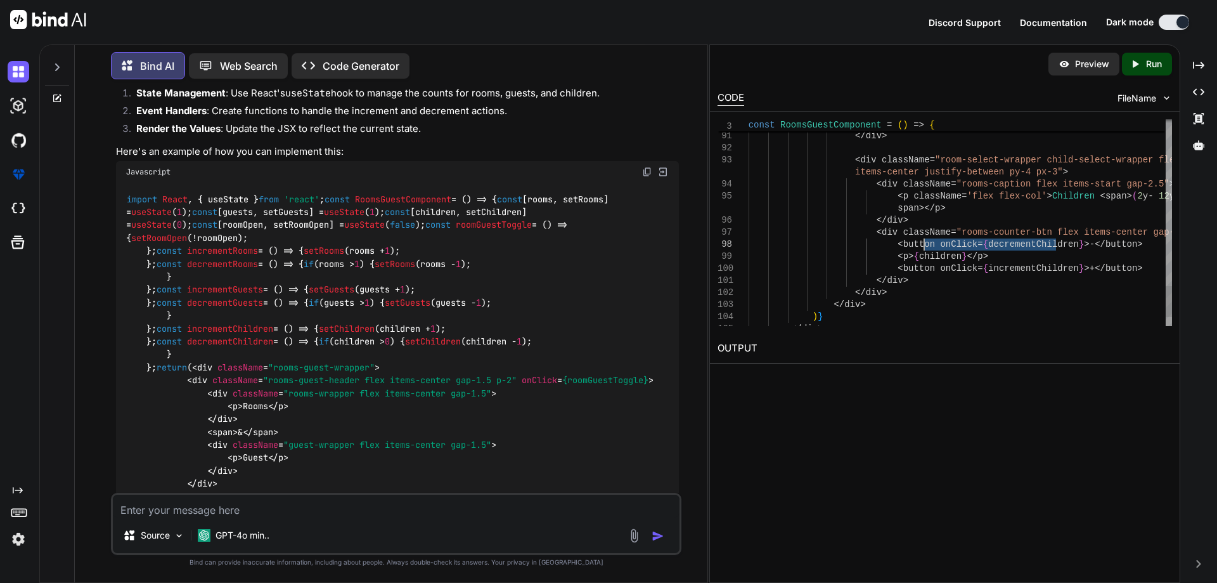
drag, startPoint x: 1056, startPoint y: 246, endPoint x: 926, endPoint y: 245, distance: 130.0
drag, startPoint x: 948, startPoint y: 257, endPoint x: 901, endPoint y: 257, distance: 46.9
drag, startPoint x: 1056, startPoint y: 266, endPoint x: 926, endPoint y: 266, distance: 129.3
